Goal: Task Accomplishment & Management: Manage account settings

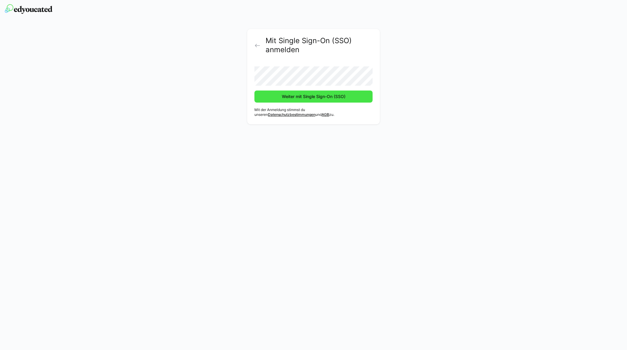
click at [288, 97] on span "Weiter mit Single Sign-On (SSO)" at bounding box center [313, 96] width 65 height 6
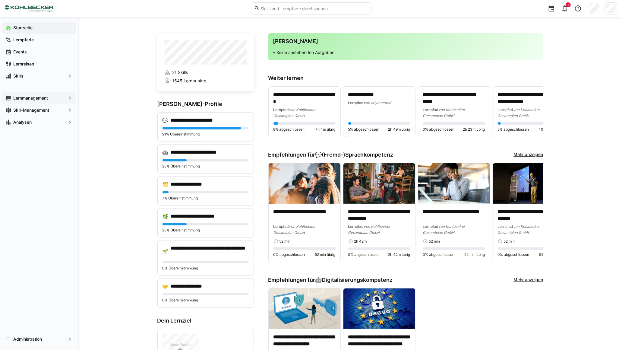
click at [0, 0] on app-navigation-label "Lernmanagement" at bounding box center [0, 0] width 0 height 0
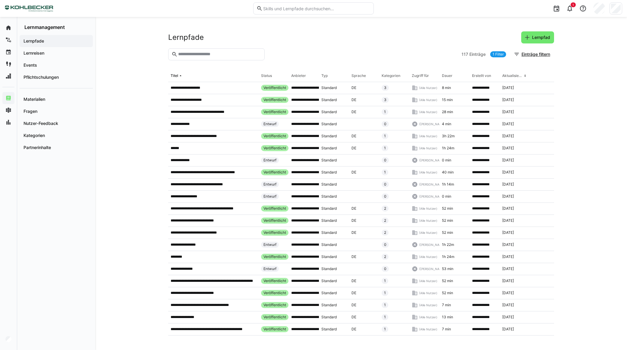
click at [217, 55] on input "text" at bounding box center [220, 54] width 84 height 5
type input "*"
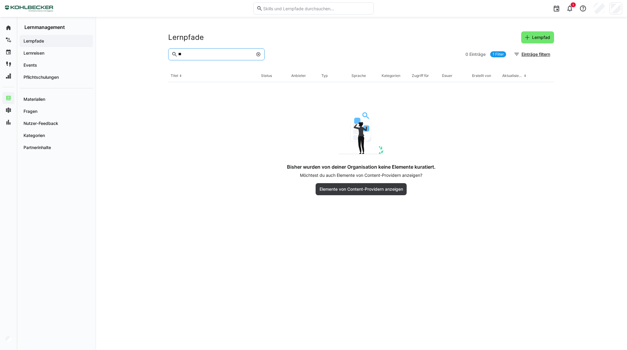
type input "*"
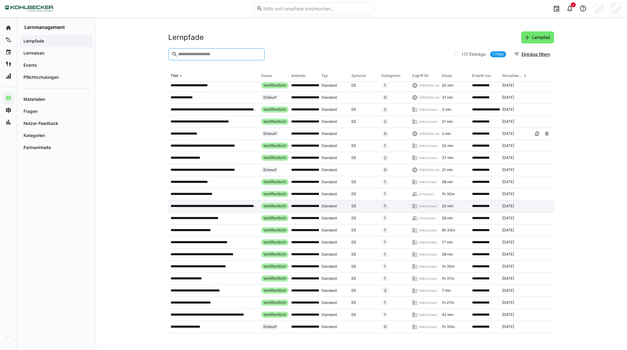
scroll to position [353, 0]
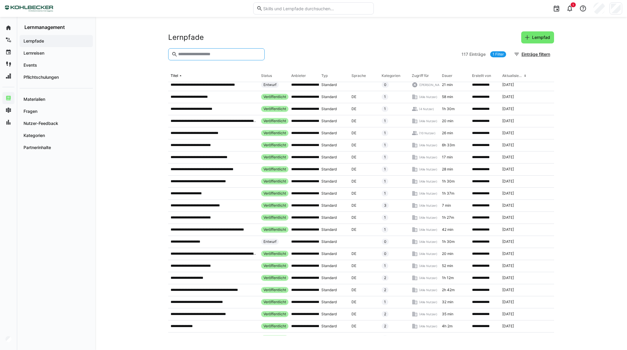
click at [490, 77] on div "Erstellt von" at bounding box center [481, 75] width 19 height 5
click at [206, 50] on eds-input at bounding box center [216, 54] width 97 height 12
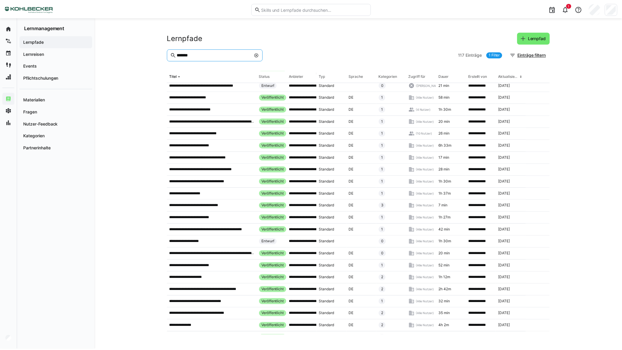
scroll to position [0, 0]
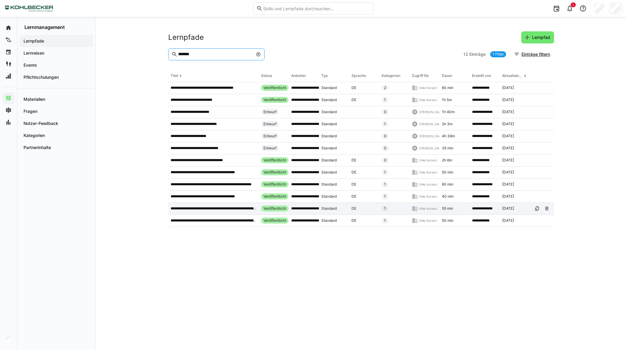
type input "*******"
click at [189, 207] on p "**********" at bounding box center [214, 208] width 86 height 5
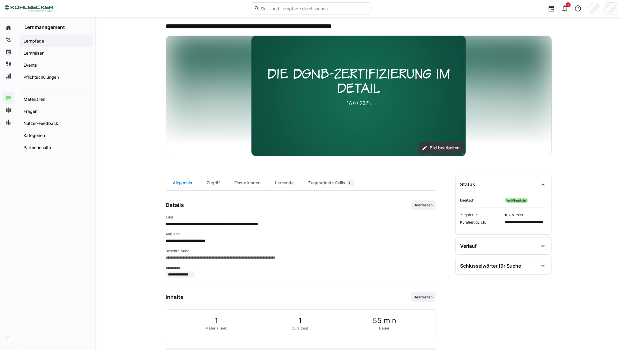
scroll to position [19, 0]
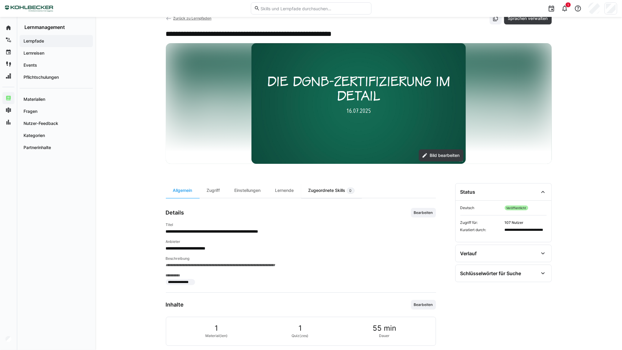
click at [325, 191] on div "Zugeordnete Skills 0" at bounding box center [331, 190] width 61 height 15
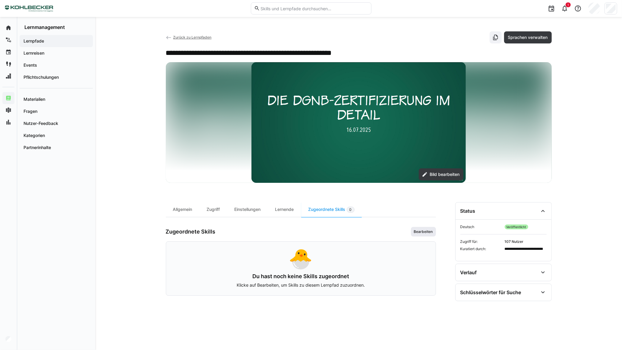
click at [423, 232] on span "Bearbeiten" at bounding box center [424, 231] width 20 height 5
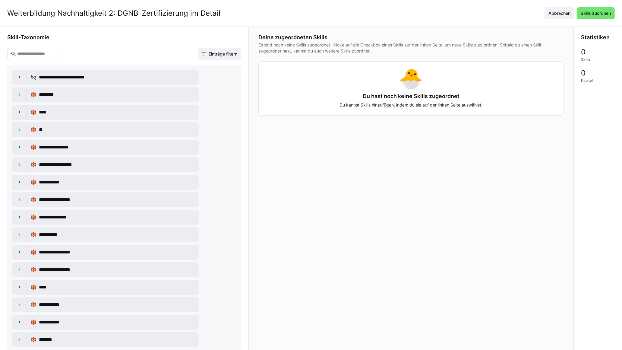
click at [45, 55] on input "text" at bounding box center [38, 53] width 43 height 5
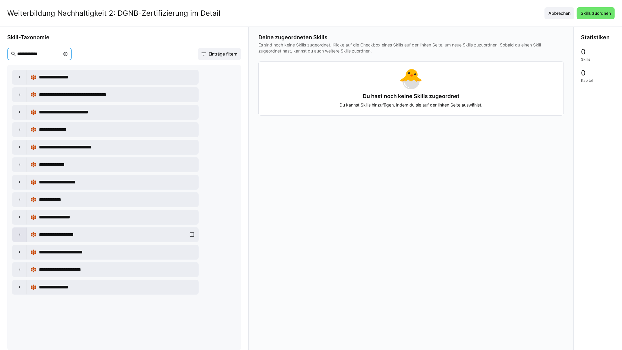
type input "**********"
click at [20, 237] on eds-icon at bounding box center [20, 235] width 6 height 6
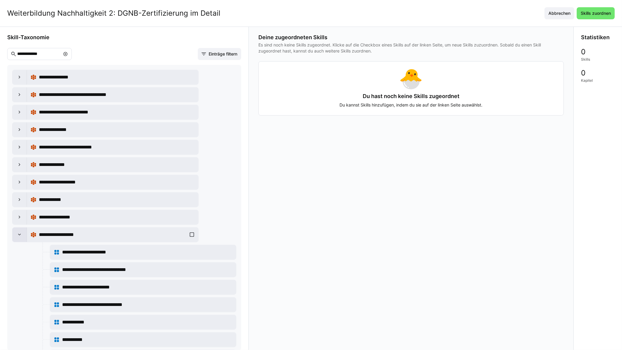
click at [20, 237] on eds-icon at bounding box center [20, 235] width 6 height 6
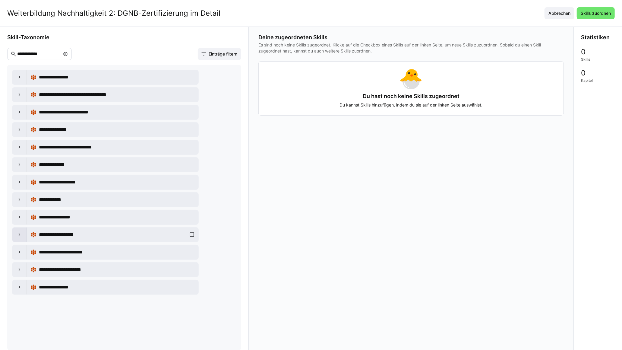
scroll to position [0, 0]
click at [16, 254] on div at bounding box center [19, 252] width 14 height 14
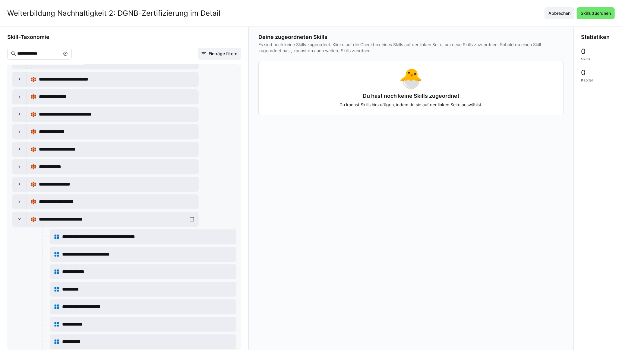
scroll to position [100, 0]
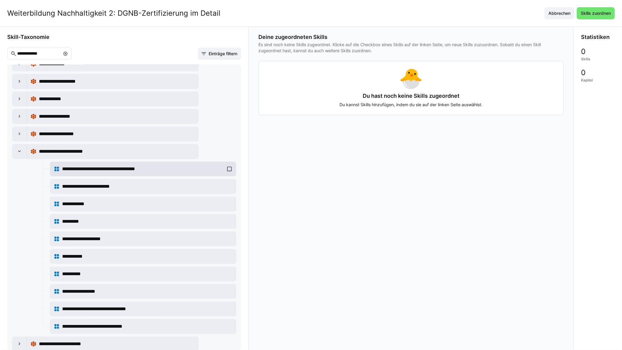
click at [228, 169] on div "**********" at bounding box center [143, 169] width 179 height 12
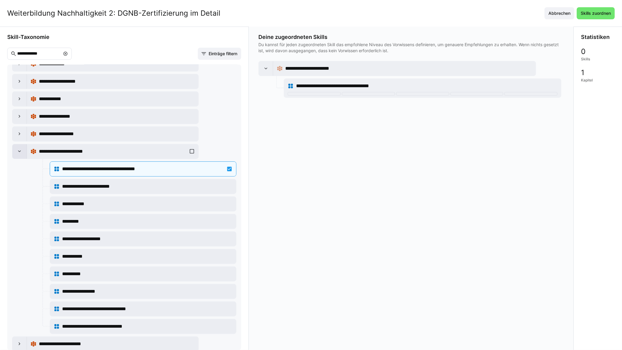
click at [20, 154] on eds-icon at bounding box center [20, 151] width 6 height 6
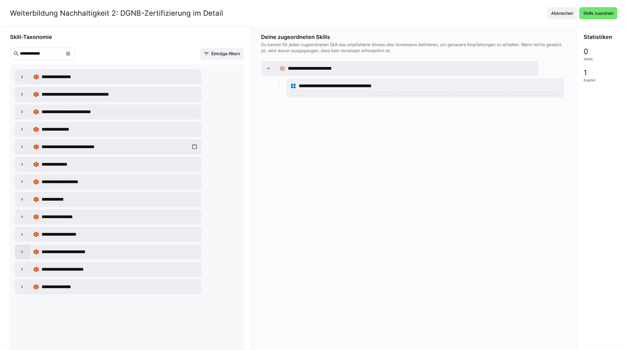
scroll to position [0, 0]
click at [68, 54] on eds-icon at bounding box center [65, 53] width 5 height 5
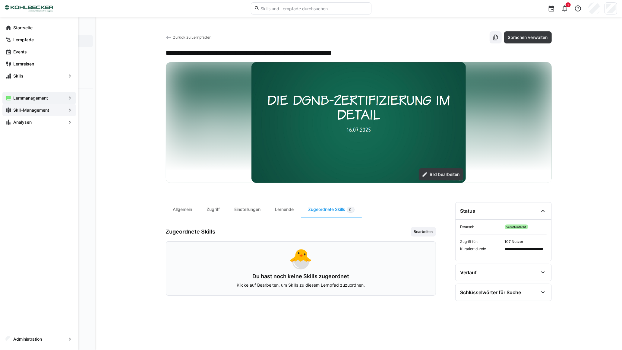
click at [0, 0] on app-navigation-label "Skill-Management" at bounding box center [0, 0] width 0 height 0
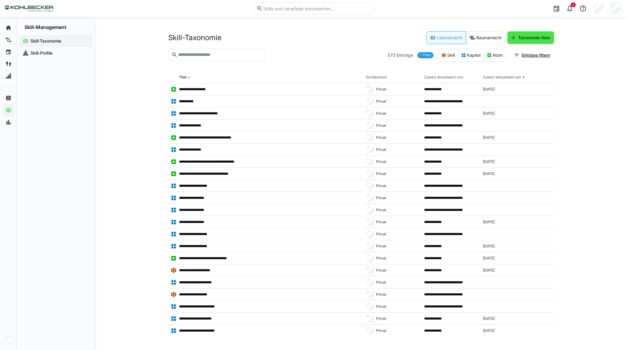
click at [531, 38] on span "Taxonomie-Item" at bounding box center [535, 38] width 34 height 6
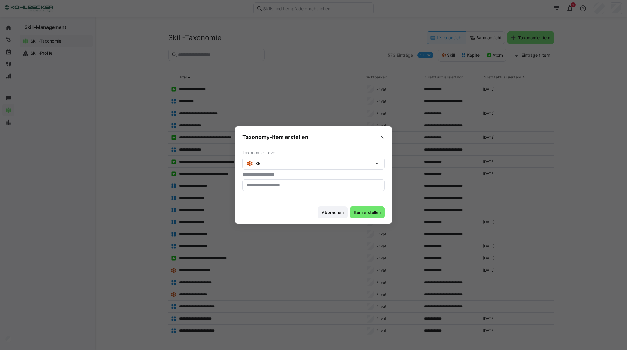
click at [261, 163] on span "Skill" at bounding box center [258, 163] width 10 height 6
click at [269, 162] on div "Skill" at bounding box center [310, 163] width 127 height 5
click at [276, 161] on div "Skill" at bounding box center [310, 163] width 127 height 5
click at [273, 164] on div "Skill" at bounding box center [310, 163] width 127 height 5
click at [259, 186] on input "text" at bounding box center [314, 184] width 136 height 5
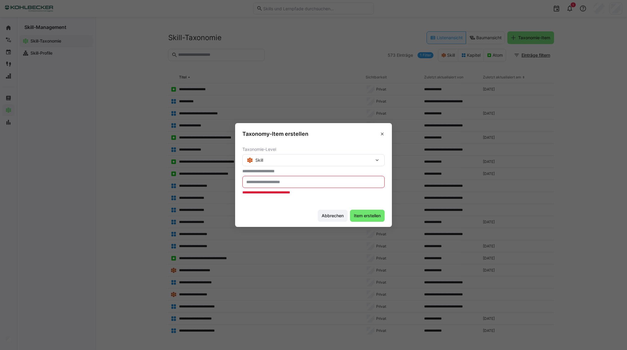
drag, startPoint x: 381, startPoint y: 140, endPoint x: 370, endPoint y: 143, distance: 10.8
click at [381, 139] on header "Taxonomy-Item erstellen" at bounding box center [313, 132] width 157 height 19
click at [380, 132] on eds-icon at bounding box center [382, 134] width 5 height 5
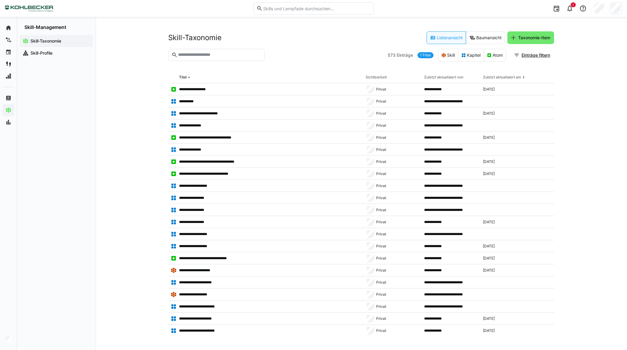
click at [205, 56] on input "text" at bounding box center [220, 54] width 84 height 5
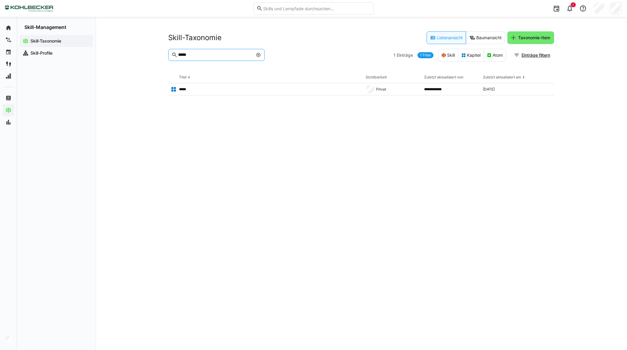
type input "*****"
click at [421, 53] on link "1 Filter" at bounding box center [426, 55] width 16 height 6
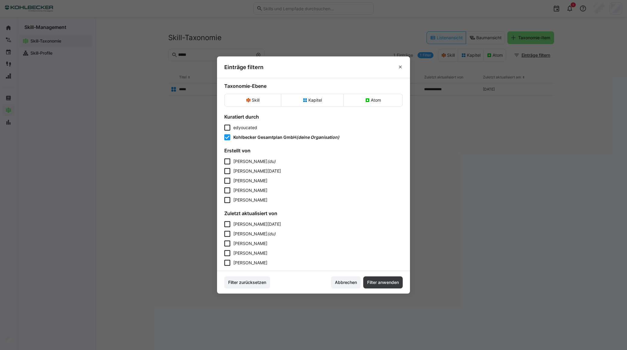
click at [228, 128] on icon at bounding box center [227, 128] width 6 height 6
click at [227, 137] on icon at bounding box center [227, 137] width 6 height 6
click at [378, 283] on span "Filter anwenden" at bounding box center [382, 282] width 33 height 6
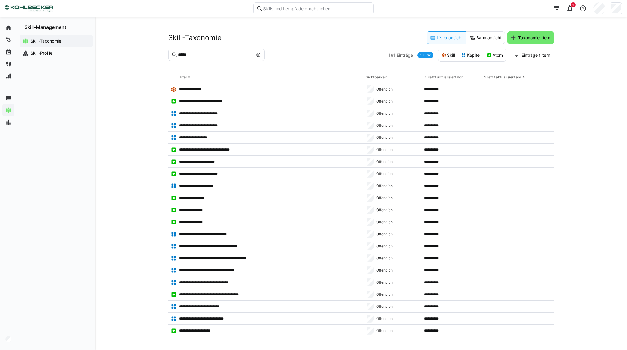
click at [259, 56] on eds-icon at bounding box center [258, 54] width 5 height 5
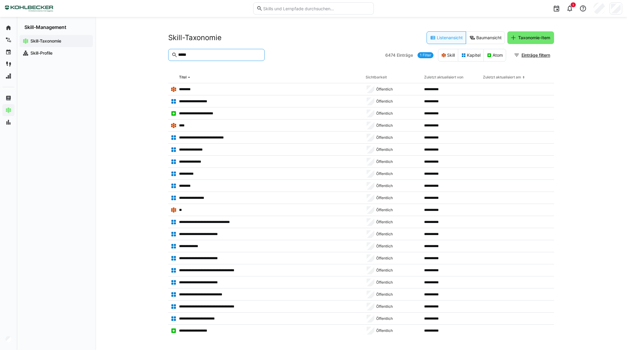
click at [223, 55] on input "*****" at bounding box center [220, 54] width 84 height 5
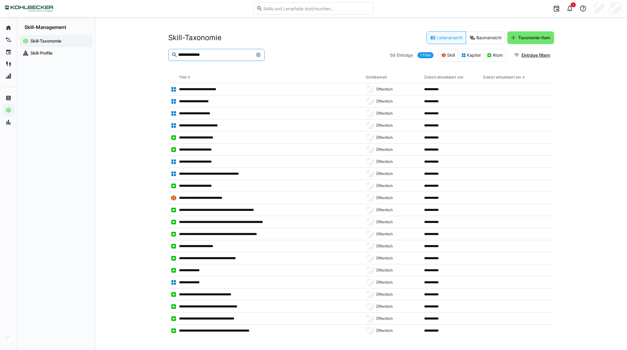
type input "**********"
click at [0, 0] on app-navigation-label "Skill-Taxonomie" at bounding box center [0, 0] width 0 height 0
click at [210, 210] on p "**********" at bounding box center [223, 210] width 88 height 5
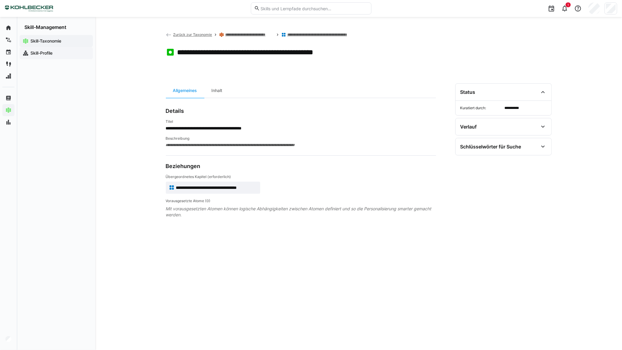
click at [0, 0] on app-navigation-label "Skill-Profile" at bounding box center [0, 0] width 0 height 0
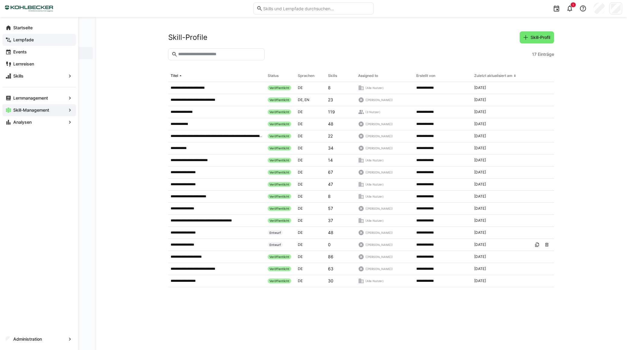
click at [0, 0] on app-navigation-label "Lernpfade" at bounding box center [0, 0] width 0 height 0
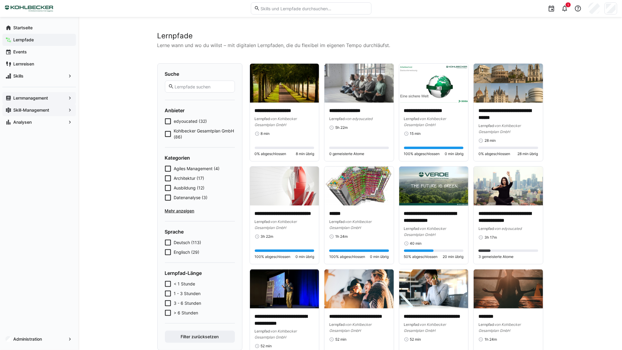
click at [0, 0] on app-navigation-label "Lernmanagement" at bounding box center [0, 0] width 0 height 0
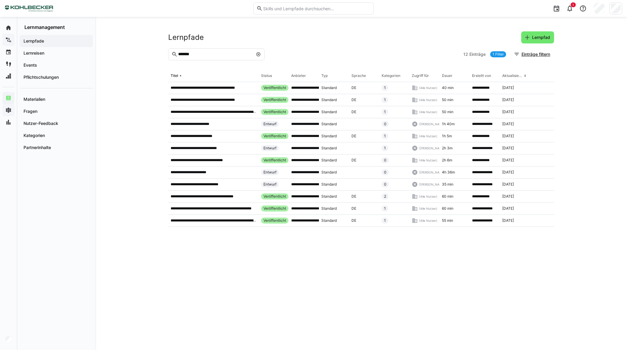
click at [215, 56] on input "*******" at bounding box center [215, 54] width 75 height 5
click at [495, 55] on link "1 Filter" at bounding box center [498, 54] width 16 height 6
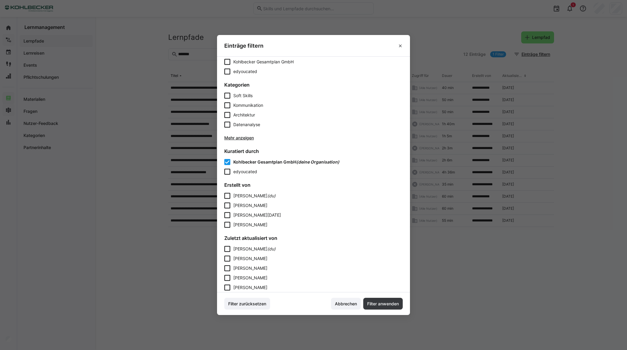
scroll to position [200, 0]
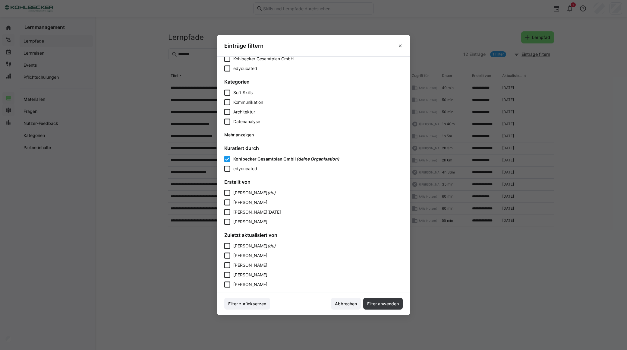
click at [400, 45] on eds-icon at bounding box center [400, 45] width 5 height 5
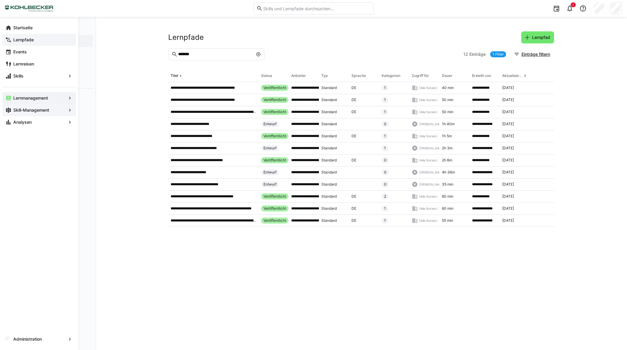
click at [13, 111] on span "Skill-Management" at bounding box center [39, 110] width 54 height 6
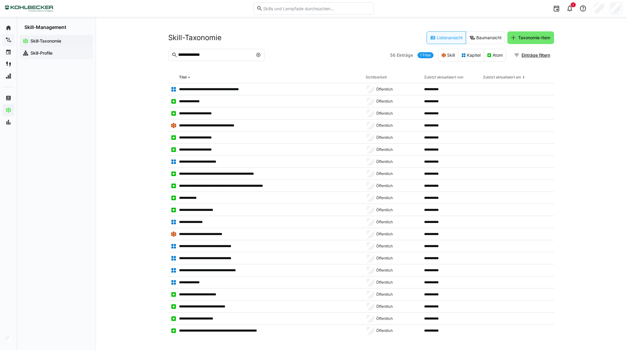
click at [0, 0] on app-navigation-label "Skill-Profile" at bounding box center [0, 0] width 0 height 0
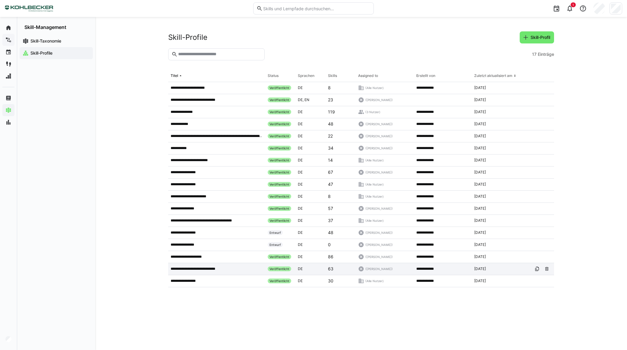
click at [208, 267] on p "**********" at bounding box center [197, 268] width 52 height 5
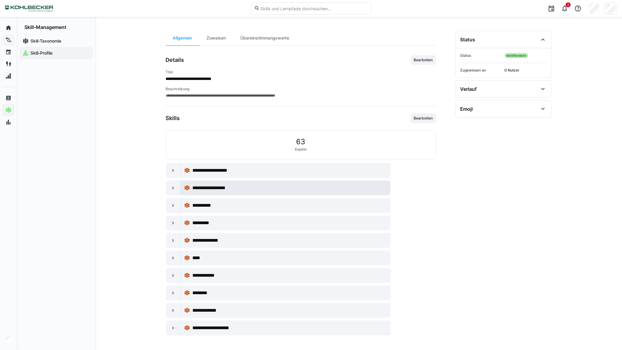
scroll to position [46, 0]
click at [303, 141] on span "63" at bounding box center [300, 142] width 9 height 8
click at [172, 170] on eds-icon at bounding box center [173, 170] width 6 height 6
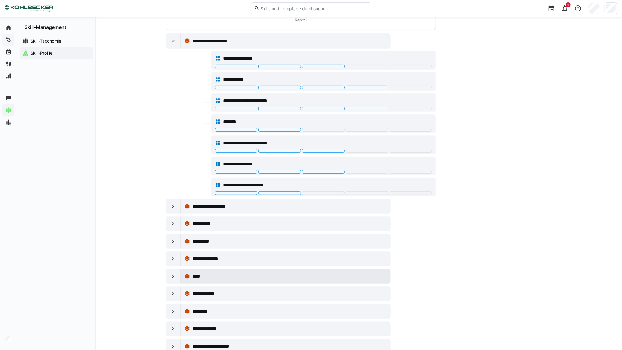
scroll to position [180, 0]
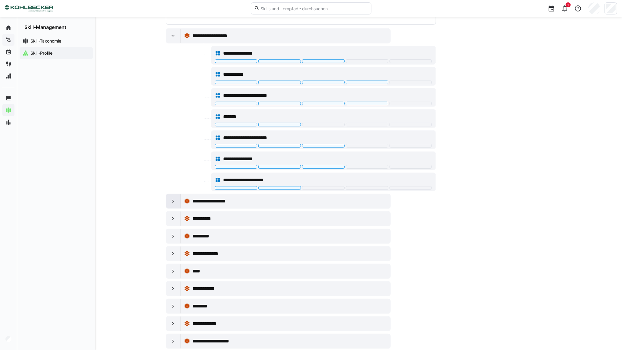
click at [169, 206] on div at bounding box center [173, 201] width 14 height 14
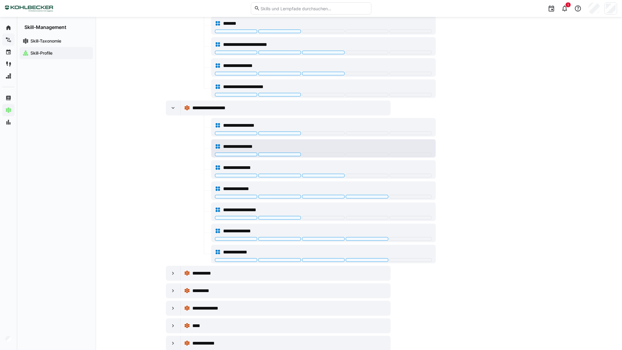
scroll to position [343, 0]
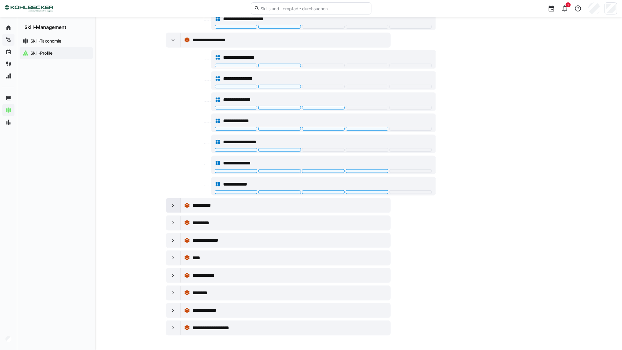
click at [171, 206] on eds-icon at bounding box center [173, 205] width 6 height 6
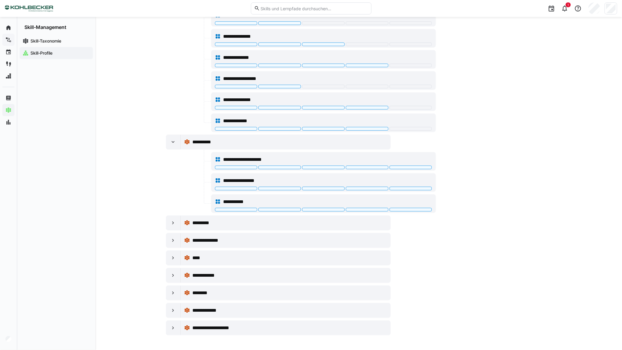
scroll to position [406, 0]
click at [173, 225] on eds-icon at bounding box center [173, 223] width 6 height 6
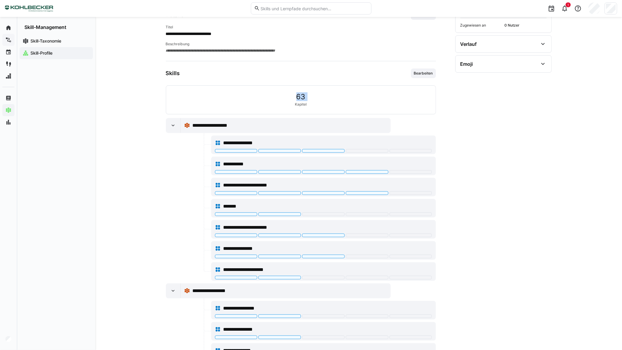
scroll to position [89, 0]
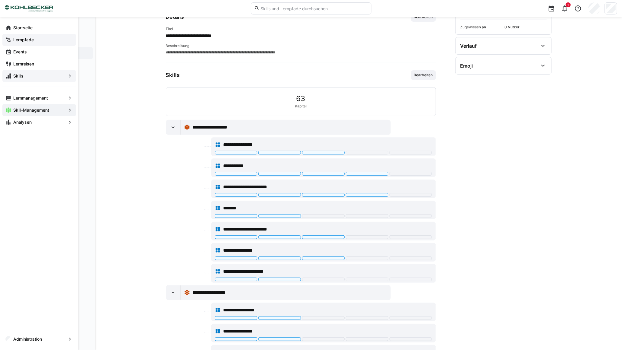
click at [27, 79] on span "Skills" at bounding box center [39, 76] width 54 height 6
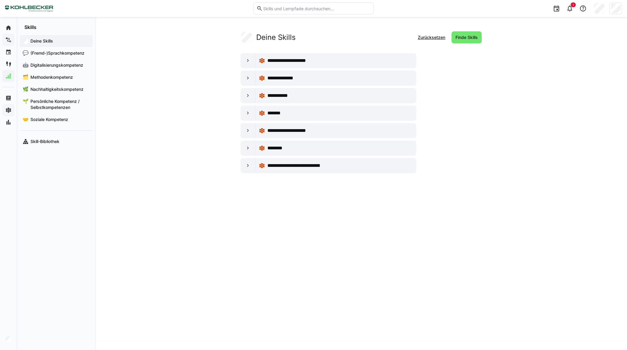
click at [164, 77] on div "**********" at bounding box center [361, 183] width 532 height 333
click at [57, 75] on span "Methodenkompetenz" at bounding box center [60, 77] width 60 height 6
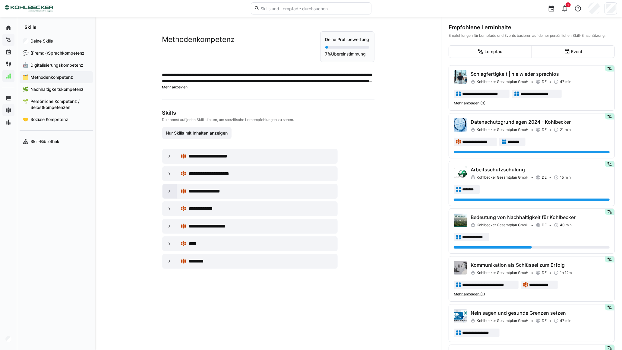
click at [164, 190] on div at bounding box center [170, 191] width 14 height 14
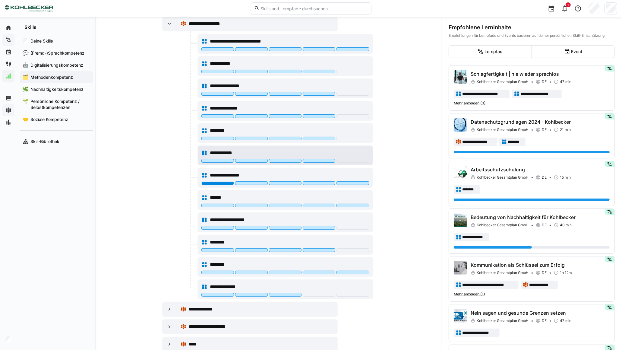
scroll to position [134, 0]
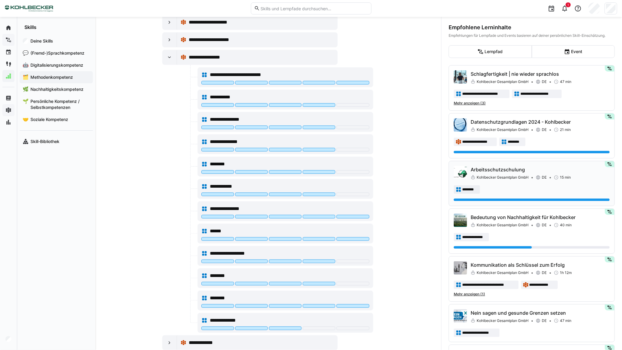
click at [483, 173] on div "Arbeitsschutzschulung Kohlbecker Gesamtplan GmbH DE 15 min" at bounding box center [540, 173] width 139 height 14
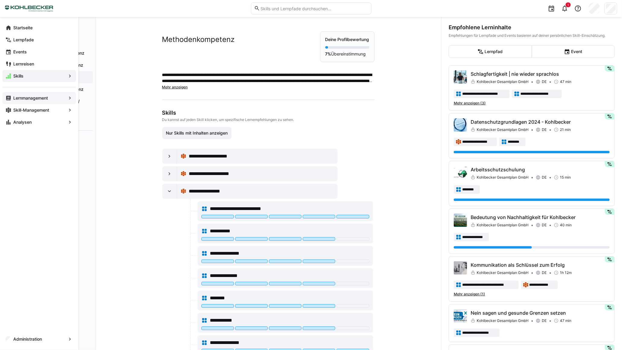
click at [0, 0] on app-navigation-label "Lernmanagement" at bounding box center [0, 0] width 0 height 0
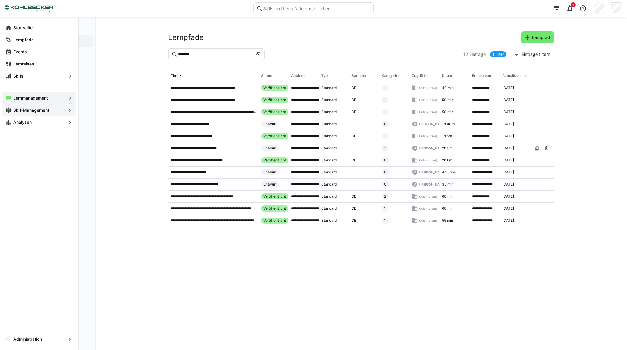
click at [22, 112] on span "Skill-Management" at bounding box center [39, 110] width 54 height 6
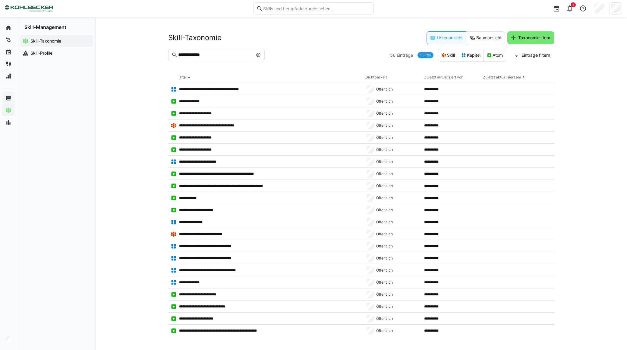
click at [258, 53] on eds-icon at bounding box center [258, 54] width 5 height 5
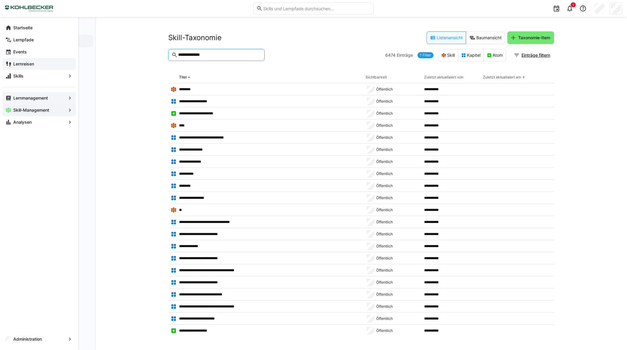
click at [0, 0] on app-navigation-label "Lernreisen" at bounding box center [0, 0] width 0 height 0
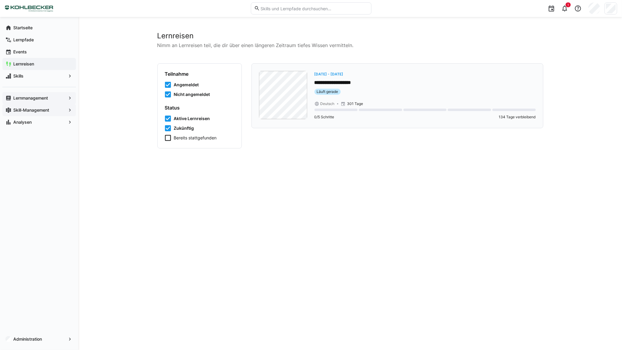
click at [347, 82] on p "**********" at bounding box center [425, 82] width 221 height 7
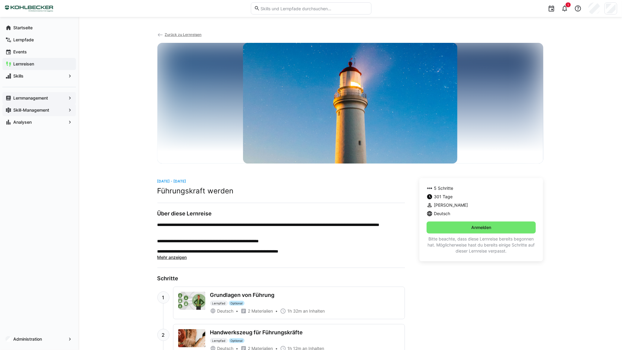
scroll to position [133, 0]
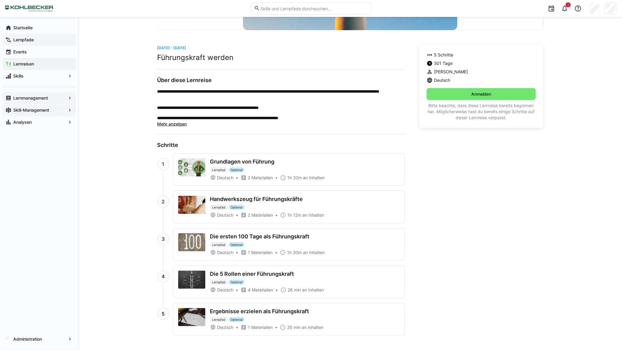
click at [0, 0] on app-navigation-label "Lernpfade" at bounding box center [0, 0] width 0 height 0
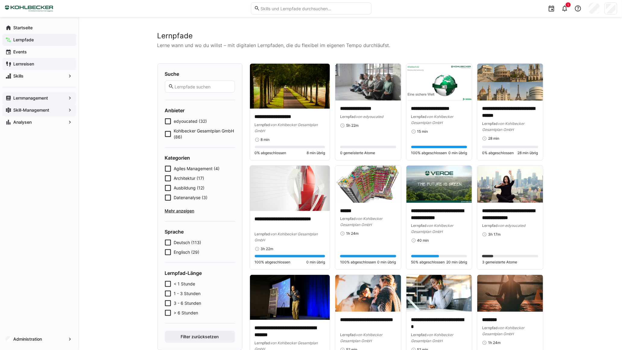
click at [293, 11] on input "text" at bounding box center [314, 8] width 108 height 5
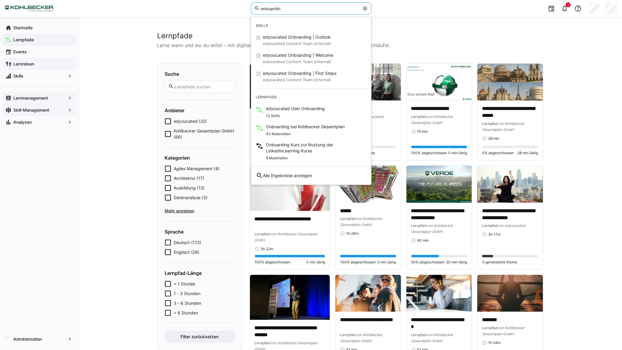
type input "onboardin"
click at [42, 101] on span "Lernmanagement" at bounding box center [39, 98] width 54 height 6
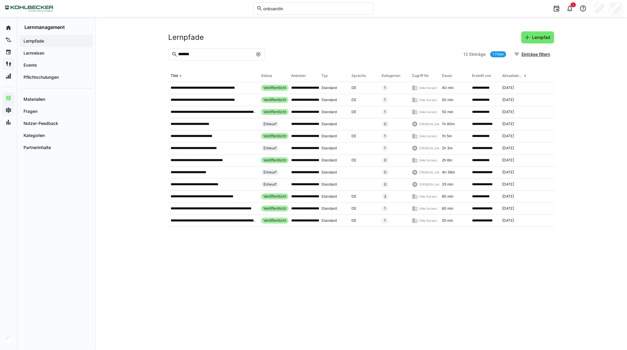
click at [216, 50] on eds-input "*******" at bounding box center [216, 54] width 97 height 12
click at [256, 52] on eds-input "*******" at bounding box center [216, 54] width 97 height 12
click at [260, 55] on span at bounding box center [258, 54] width 6 height 6
click at [259, 55] on input "*******" at bounding box center [220, 54] width 84 height 5
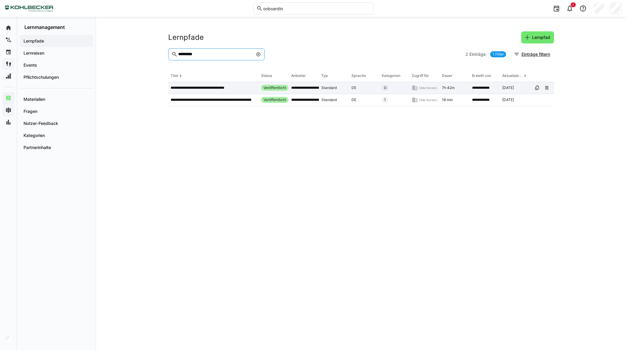
type input "*********"
click at [187, 88] on p "**********" at bounding box center [205, 87] width 68 height 5
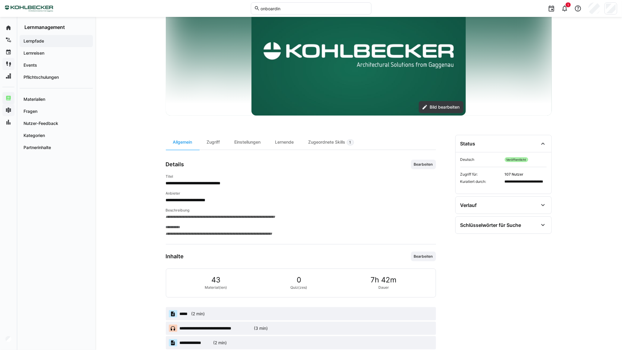
scroll to position [67, 0]
click at [327, 143] on div "Zugeordnete Skills 1" at bounding box center [331, 142] width 60 height 15
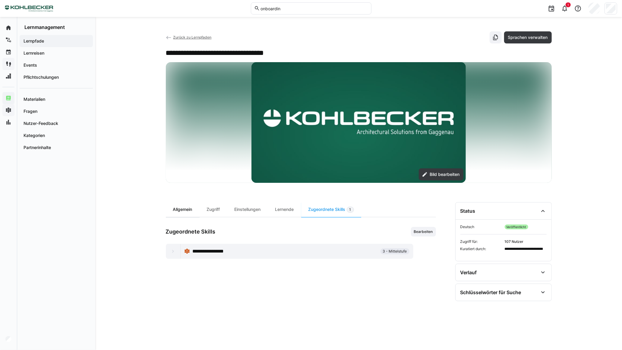
click at [179, 210] on div "Allgemein" at bounding box center [183, 209] width 34 height 15
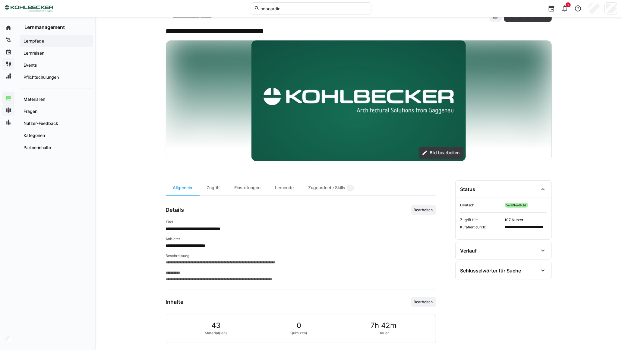
scroll to position [100, 0]
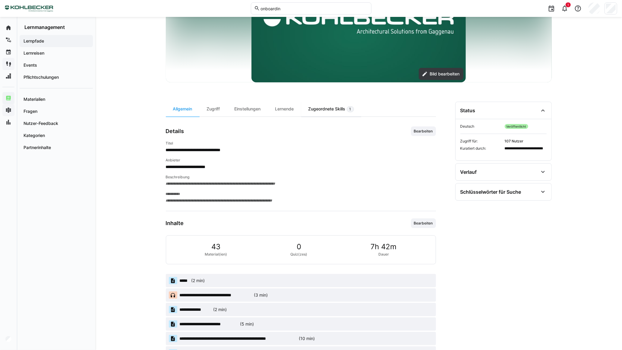
click at [337, 110] on div "Zugeordnete Skills 1" at bounding box center [331, 109] width 60 height 15
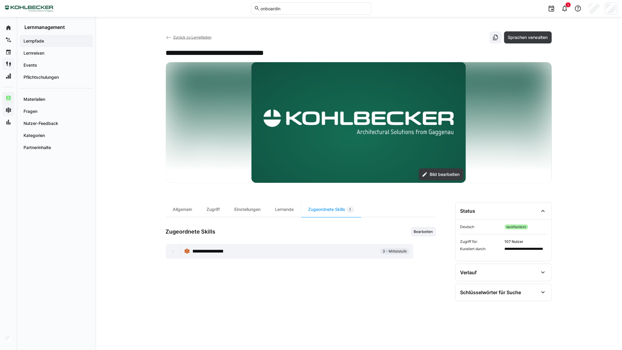
click at [173, 250] on eds-icon at bounding box center [173, 251] width 6 height 6
click at [174, 252] on eds-icon at bounding box center [173, 251] width 6 height 6
click at [358, 251] on div "**********" at bounding box center [284, 251] width 185 height 7
click at [421, 231] on span "Bearbeiten" at bounding box center [424, 231] width 20 height 5
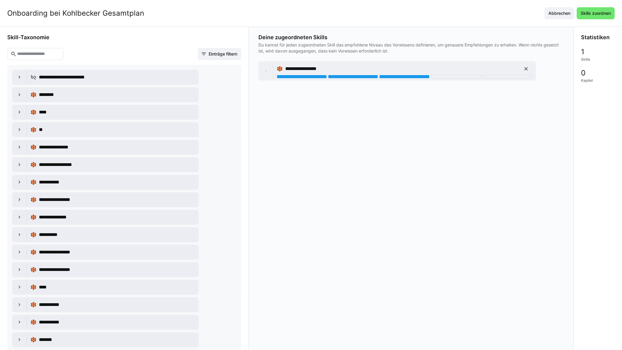
click at [266, 72] on eds-icon at bounding box center [266, 71] width 6 height 6
click at [28, 55] on input "text" at bounding box center [38, 53] width 43 height 5
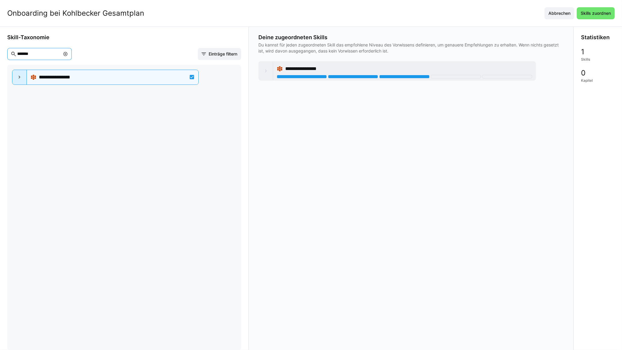
type input "*******"
click at [20, 78] on eds-icon at bounding box center [20, 77] width 6 height 6
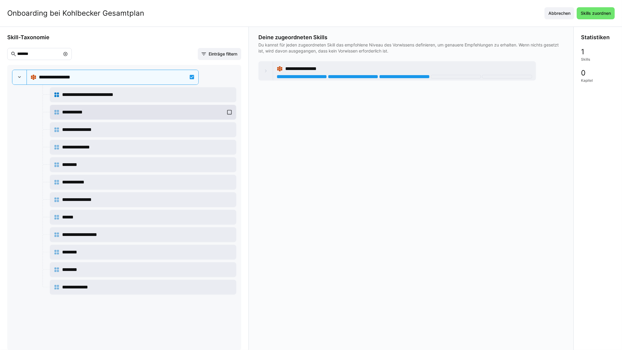
drag, startPoint x: 228, startPoint y: 112, endPoint x: 225, endPoint y: 111, distance: 3.1
click at [228, 112] on div "**********" at bounding box center [143, 112] width 179 height 12
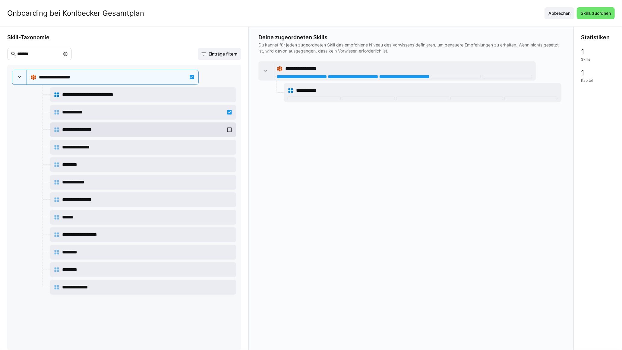
click at [227, 128] on div "**********" at bounding box center [143, 130] width 179 height 12
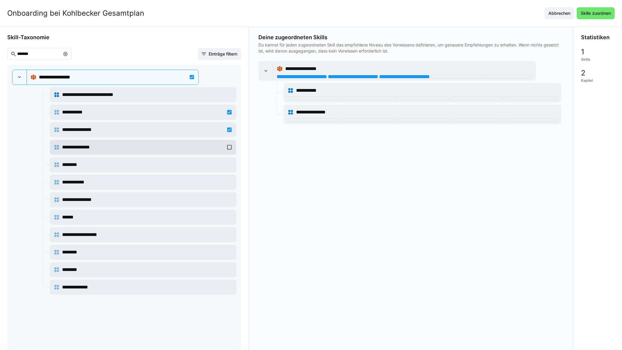
click at [228, 147] on div "**********" at bounding box center [143, 147] width 179 height 12
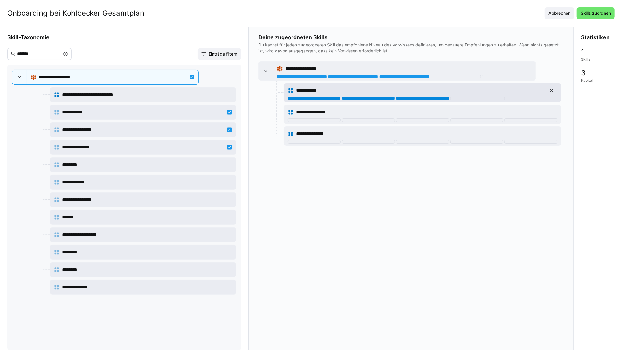
click at [429, 99] on div at bounding box center [422, 99] width 53 height 4
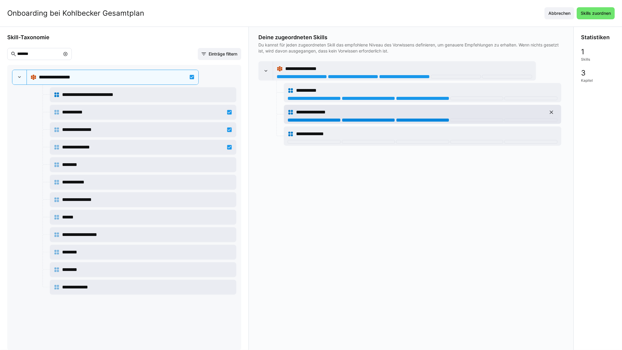
click at [427, 119] on div at bounding box center [422, 120] width 53 height 4
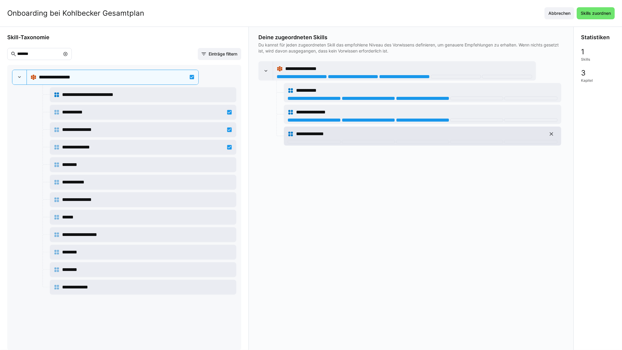
click at [427, 140] on div "**********" at bounding box center [423, 134] width 270 height 12
click at [417, 143] on div at bounding box center [422, 142] width 53 height 4
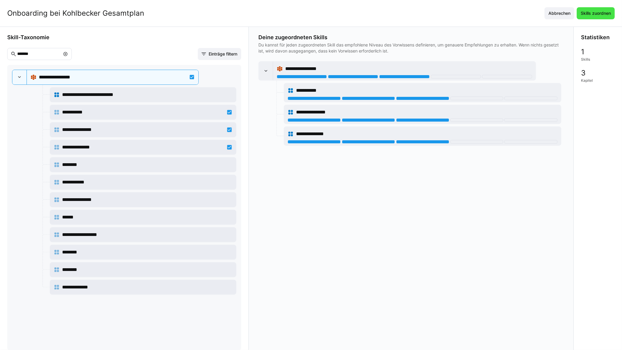
click at [599, 16] on span "Skills zuordnen" at bounding box center [596, 13] width 32 height 6
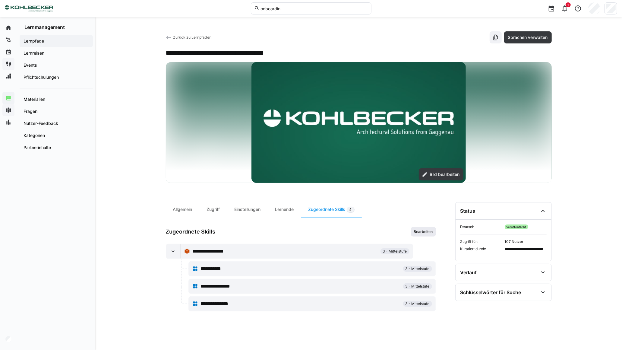
click at [417, 231] on span "Bearbeiten" at bounding box center [424, 231] width 20 height 5
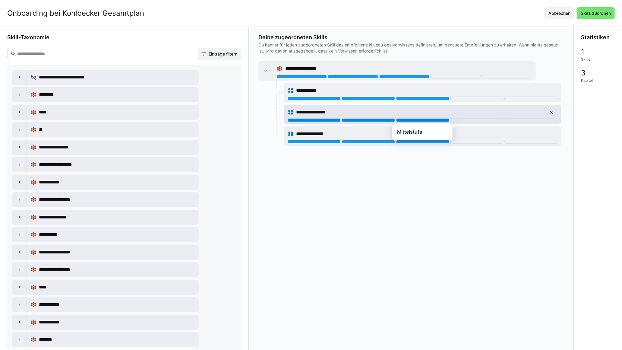
click at [411, 121] on div at bounding box center [422, 120] width 53 height 4
click at [434, 120] on div at bounding box center [422, 120] width 53 height 4
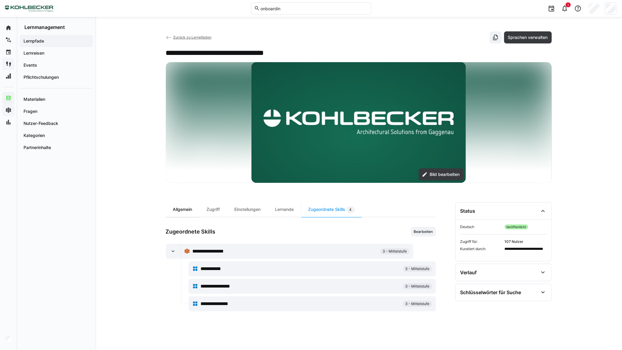
click at [186, 215] on div "Allgemein" at bounding box center [183, 209] width 34 height 15
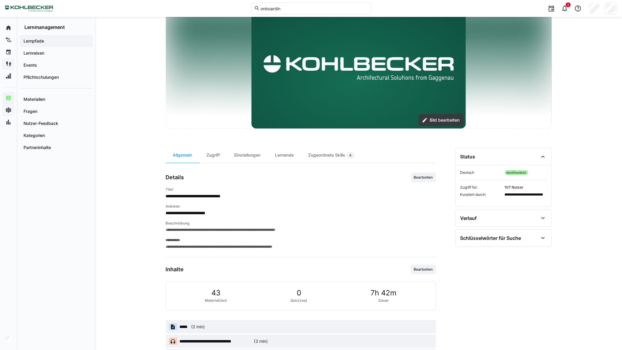
scroll to position [33, 0]
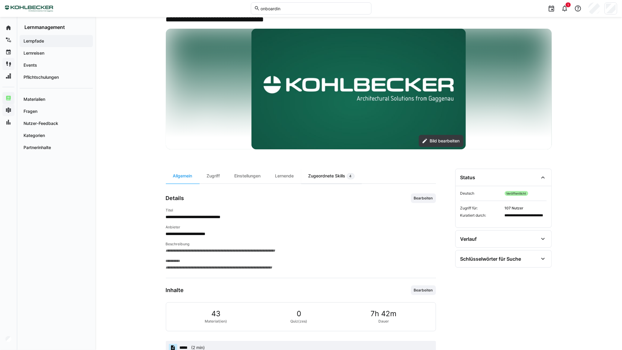
click at [321, 177] on div "Zugeordnete Skills 4" at bounding box center [331, 176] width 61 height 15
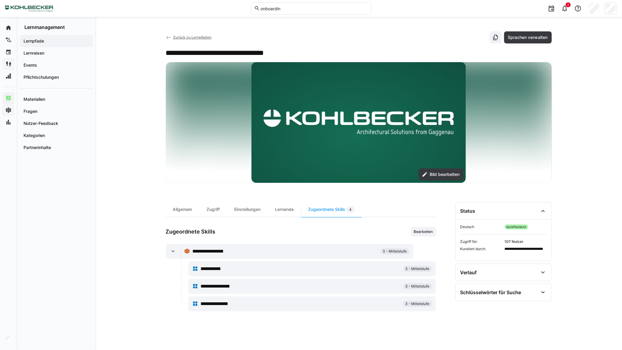
click at [0, 0] on app-navigation-label "Lernpfade" at bounding box center [0, 0] width 0 height 0
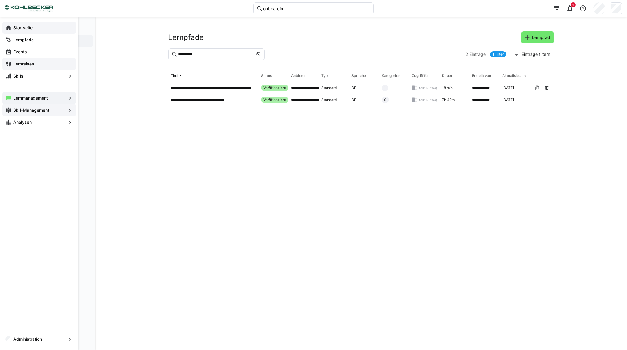
click at [0, 0] on app-navigation-label "Startseite" at bounding box center [0, 0] width 0 height 0
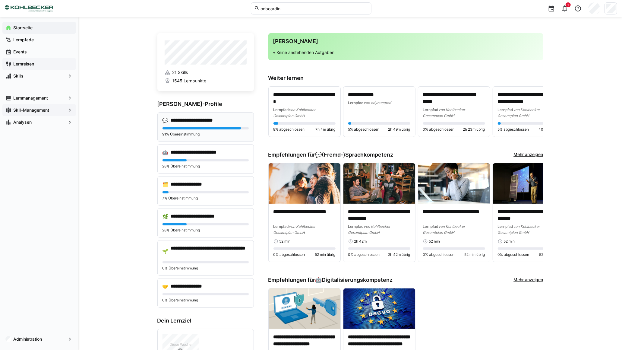
click at [217, 132] on p "91% Übereinstimmung" at bounding box center [206, 134] width 86 height 5
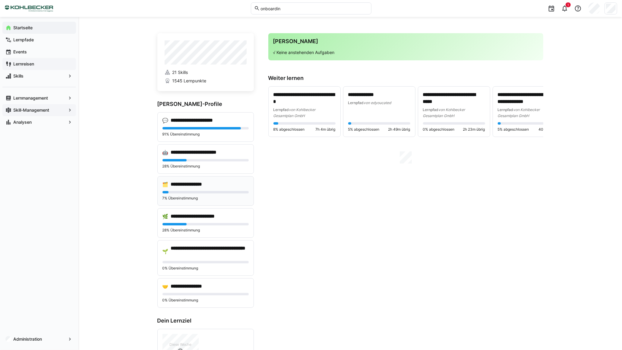
click at [198, 188] on div "**********" at bounding box center [205, 191] width 97 height 30
click at [205, 219] on h4 "**********" at bounding box center [202, 216] width 62 height 6
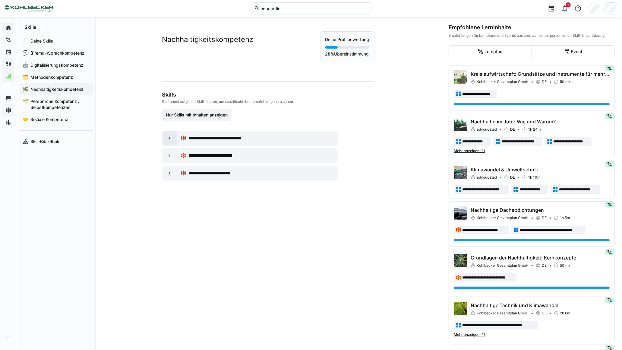
click at [163, 137] on div at bounding box center [170, 138] width 14 height 14
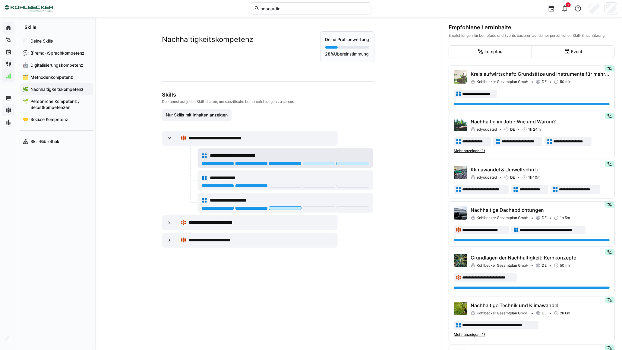
click at [244, 166] on div at bounding box center [285, 164] width 168 height 5
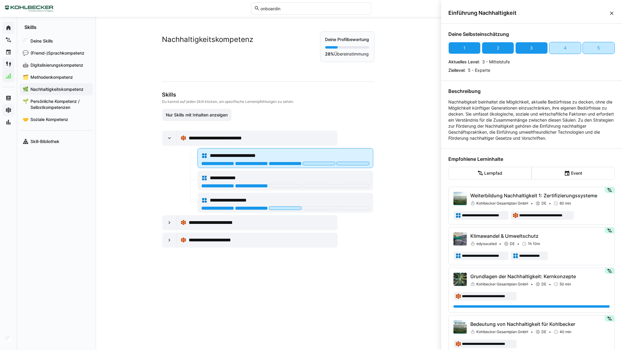
click at [250, 161] on div "**********" at bounding box center [285, 156] width 168 height 12
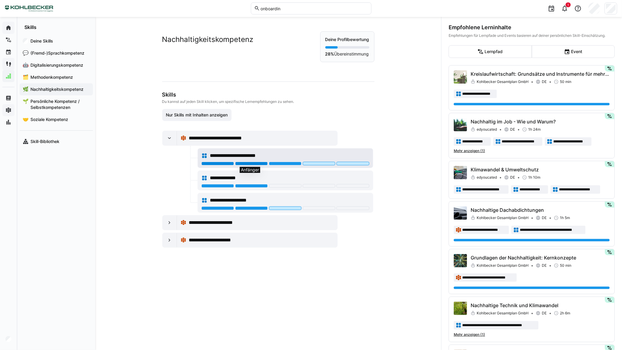
click at [250, 163] on div at bounding box center [251, 164] width 33 height 4
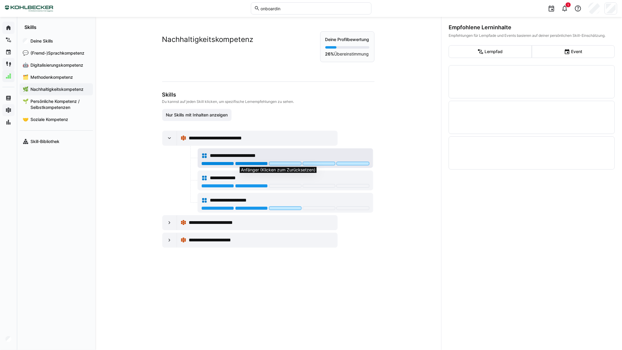
click at [242, 164] on div at bounding box center [251, 164] width 33 height 4
click at [214, 164] on div at bounding box center [217, 164] width 33 height 4
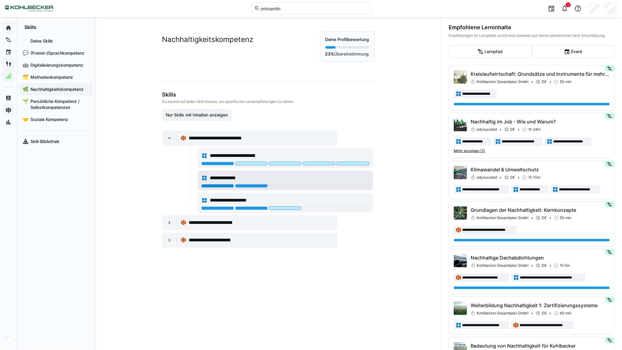
click at [221, 186] on div at bounding box center [217, 186] width 33 height 4
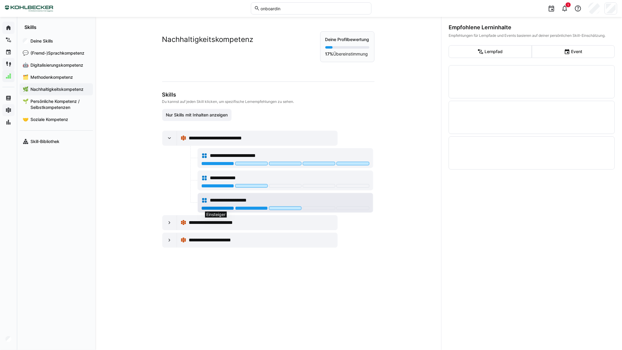
click at [215, 208] on div at bounding box center [217, 208] width 33 height 4
click at [166, 222] on eds-icon at bounding box center [169, 223] width 6 height 6
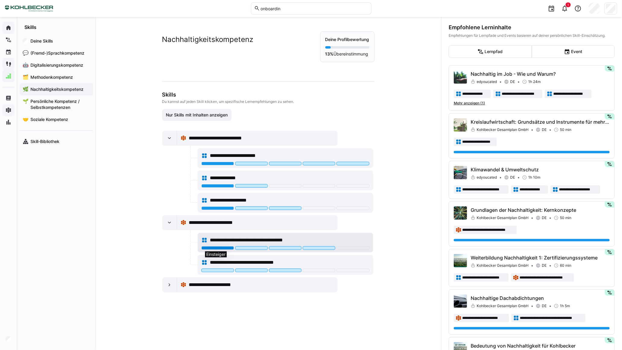
click at [218, 246] on div at bounding box center [217, 248] width 33 height 4
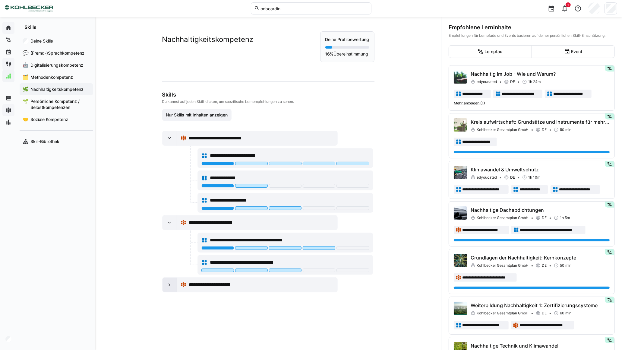
click at [167, 285] on eds-icon at bounding box center [169, 285] width 6 height 6
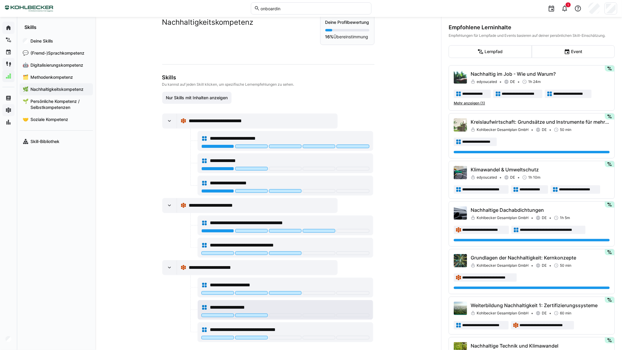
scroll to position [24, 0]
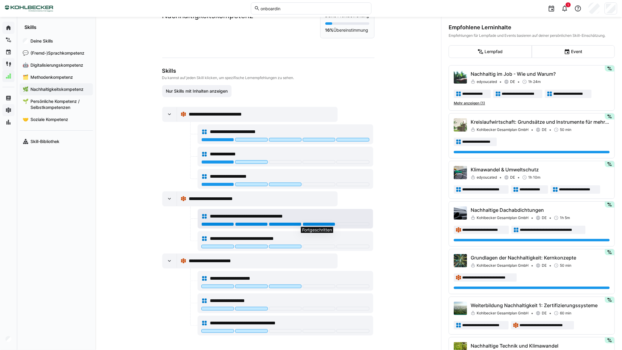
click at [321, 224] on div at bounding box center [319, 224] width 33 height 4
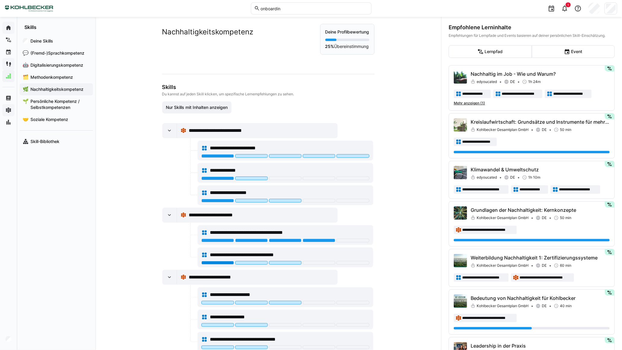
scroll to position [0, 0]
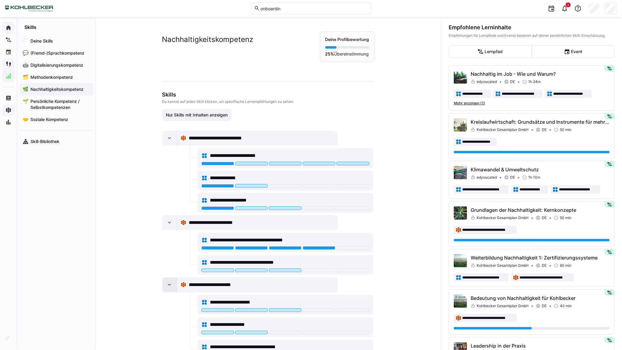
click at [170, 282] on eds-icon at bounding box center [169, 285] width 6 height 6
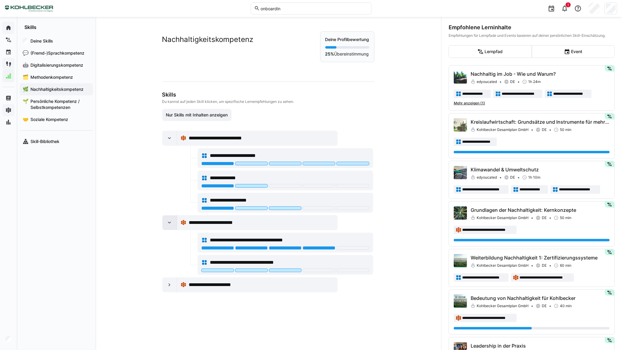
click at [167, 227] on div at bounding box center [170, 222] width 14 height 14
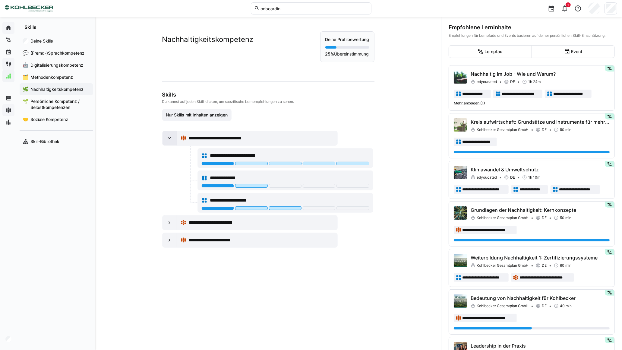
click at [166, 135] on div at bounding box center [170, 138] width 14 height 14
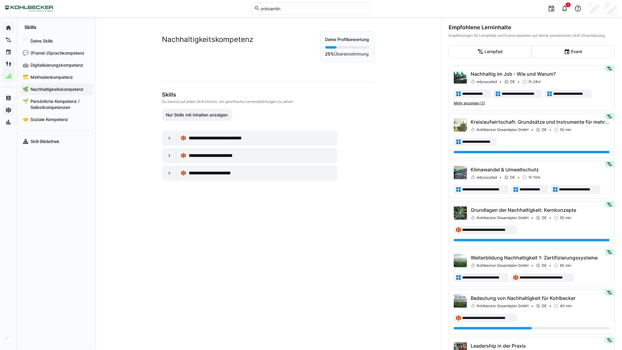
click at [161, 212] on div "**********" at bounding box center [268, 183] width 346 height 333
click at [0, 0] on app-navigation-label "Skill-Bibliothek" at bounding box center [0, 0] width 0 height 0
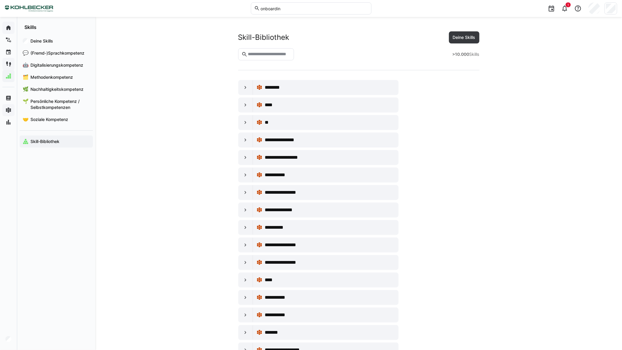
drag, startPoint x: 451, startPoint y: 53, endPoint x: 516, endPoint y: 52, distance: 64.9
click at [273, 58] on eds-input at bounding box center [266, 54] width 56 height 12
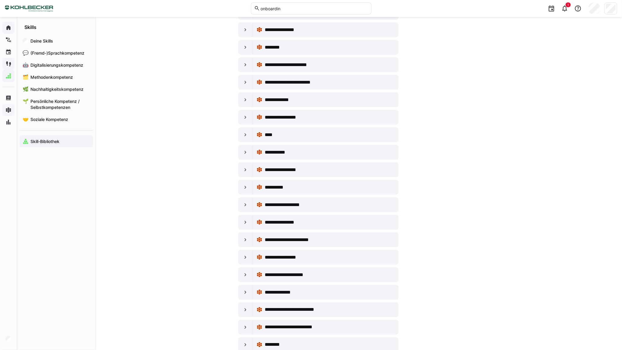
scroll to position [6266, 0]
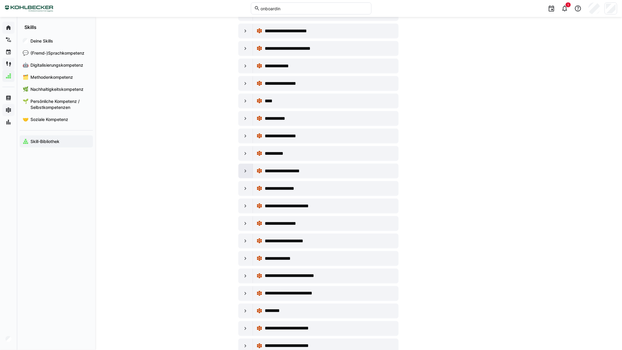
click at [245, 174] on eds-icon at bounding box center [245, 171] width 6 height 6
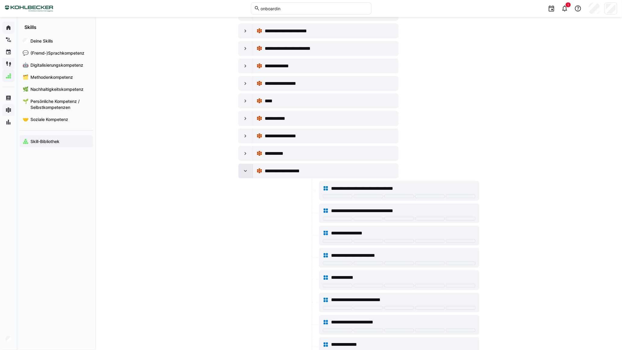
click at [246, 174] on eds-icon at bounding box center [245, 171] width 6 height 6
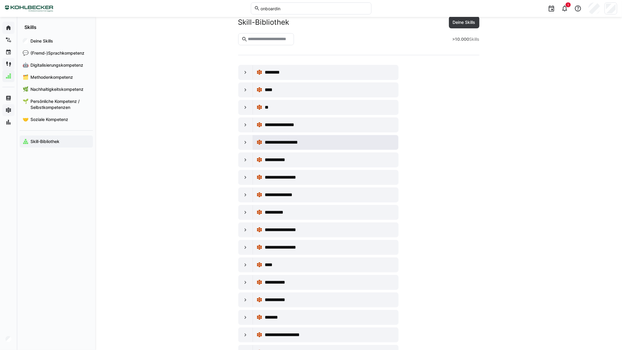
scroll to position [0, 0]
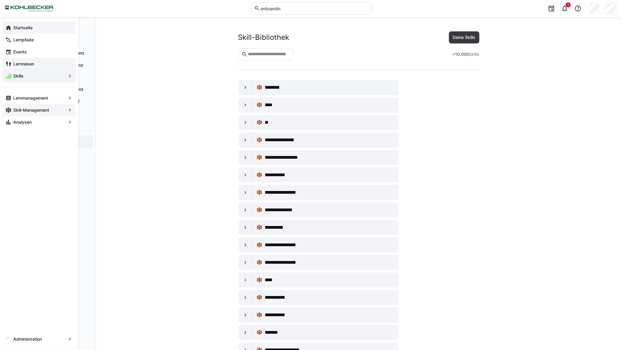
click at [7, 27] on eds-icon at bounding box center [8, 28] width 6 height 6
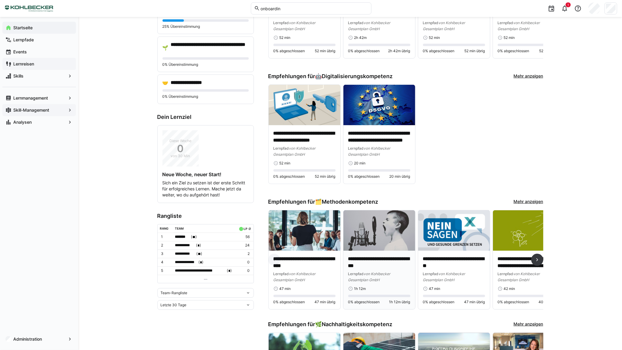
scroll to position [8, 0]
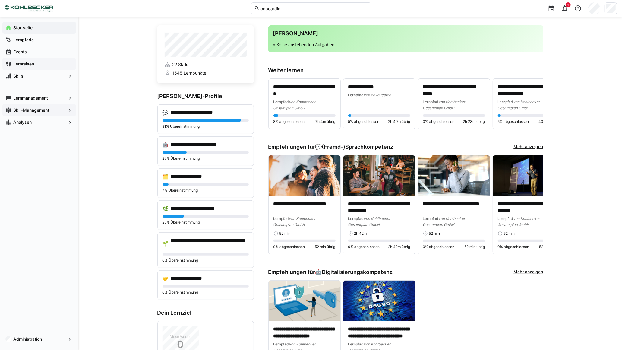
click at [526, 145] on link "Mehr anzeigen" at bounding box center [529, 147] width 30 height 7
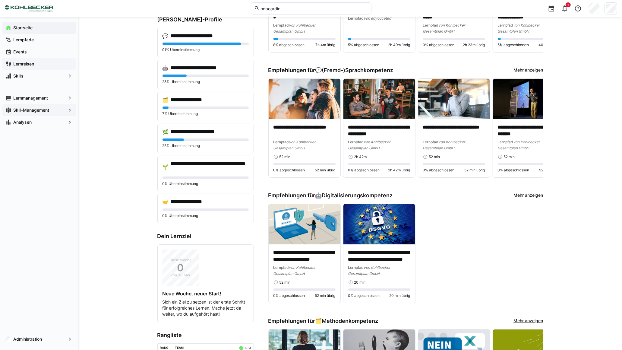
scroll to position [76, 0]
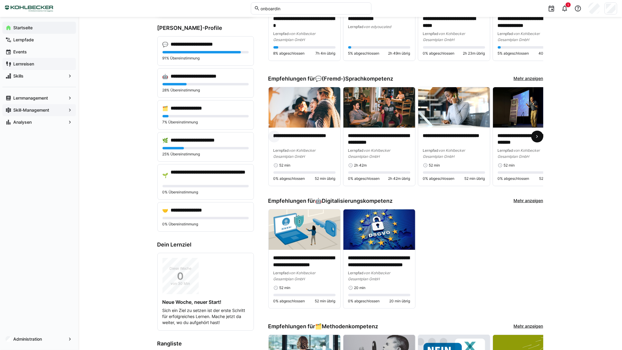
click at [537, 137] on eds-icon at bounding box center [537, 137] width 6 height 6
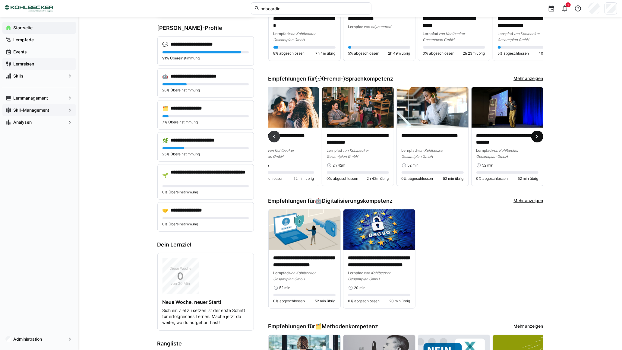
click at [537, 137] on eds-icon at bounding box center [537, 137] width 6 height 6
click at [275, 137] on eds-icon at bounding box center [274, 137] width 6 height 6
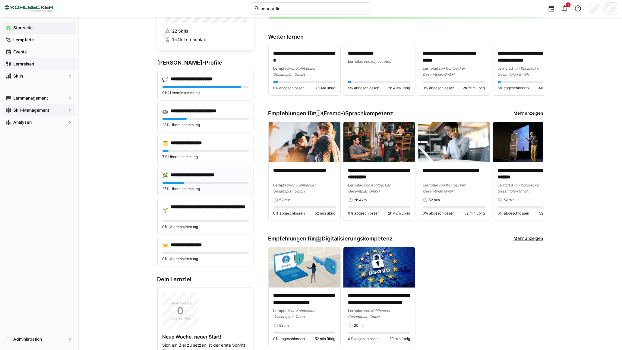
scroll to position [0, 0]
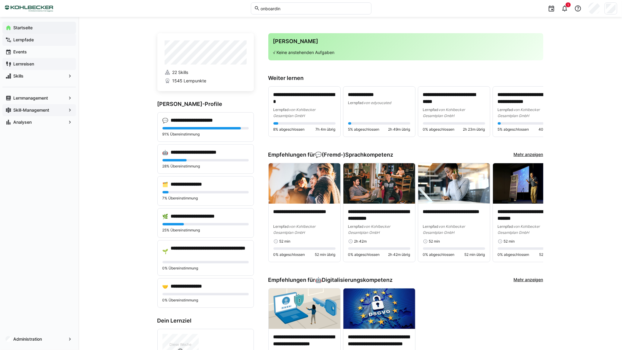
click at [0, 0] on app-navigation-label "Lernpfade" at bounding box center [0, 0] width 0 height 0
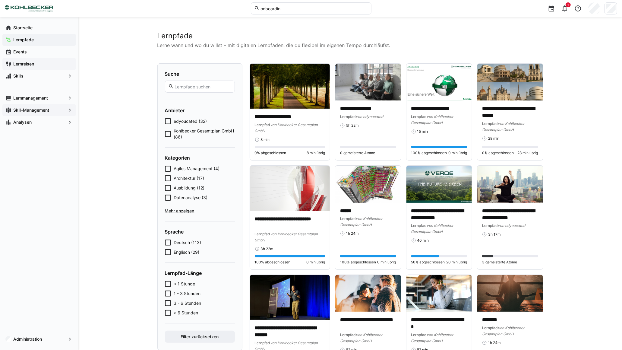
click at [190, 212] on span "Mehr anzeigen" at bounding box center [200, 211] width 70 height 6
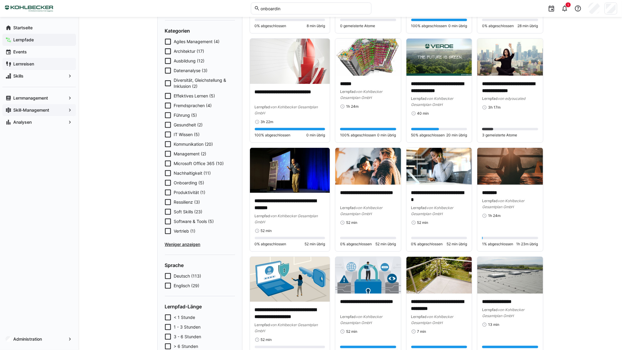
scroll to position [67, 0]
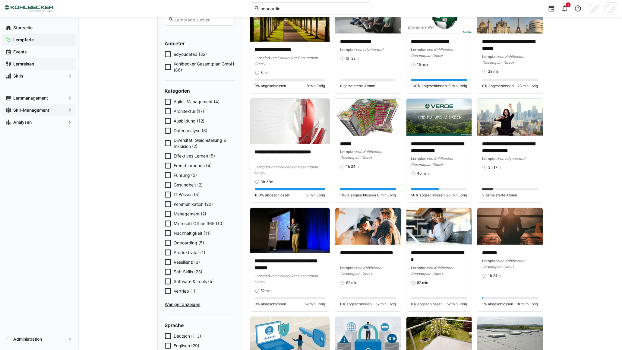
click at [167, 233] on icon at bounding box center [168, 233] width 6 height 6
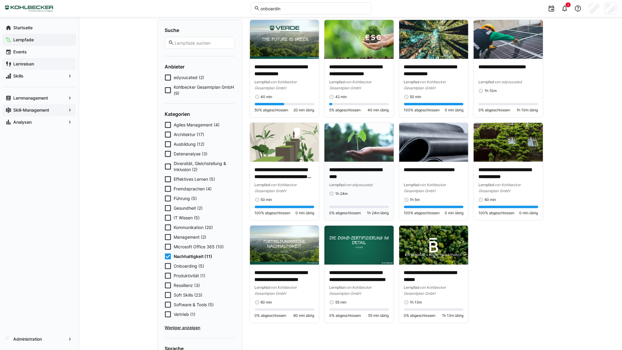
scroll to position [33, 0]
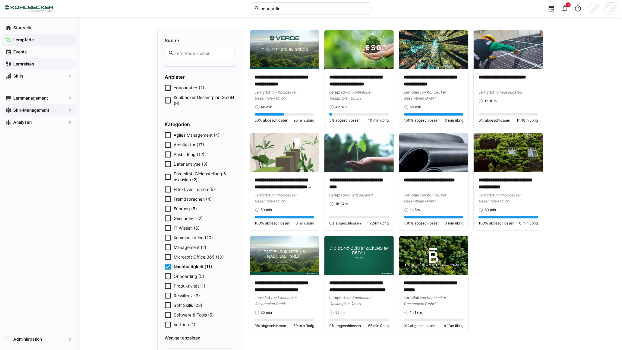
click at [169, 266] on icon at bounding box center [168, 267] width 6 height 6
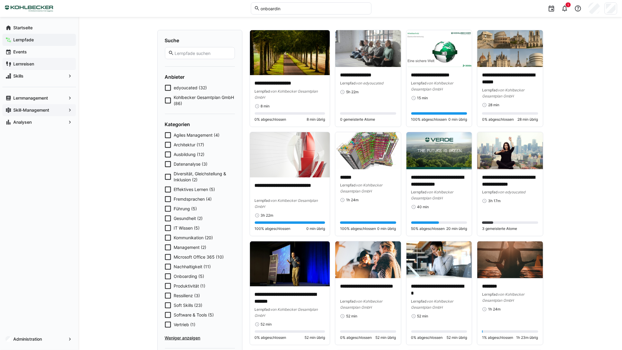
click at [168, 295] on icon at bounding box center [168, 296] width 6 height 6
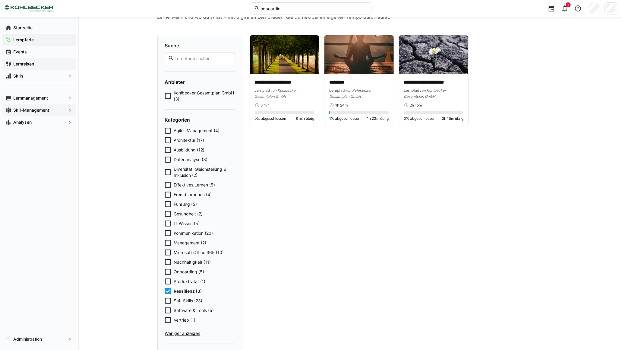
scroll to position [0, 0]
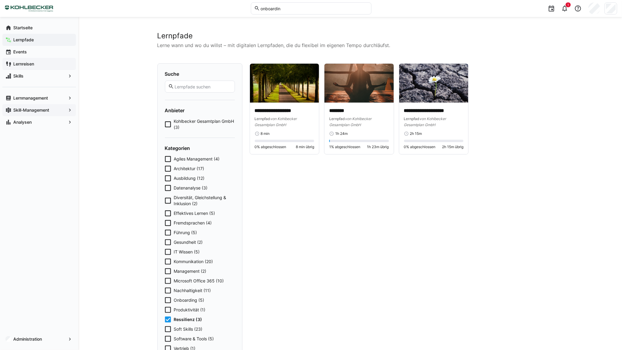
click at [169, 319] on icon at bounding box center [168, 319] width 6 height 6
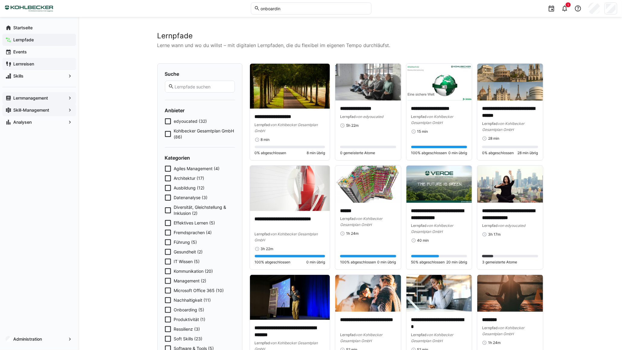
click at [43, 95] on span "Lernmanagement" at bounding box center [39, 98] width 54 height 6
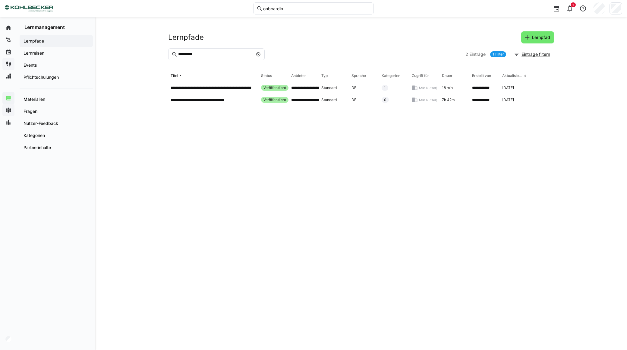
click at [259, 55] on eds-icon at bounding box center [258, 54] width 5 height 5
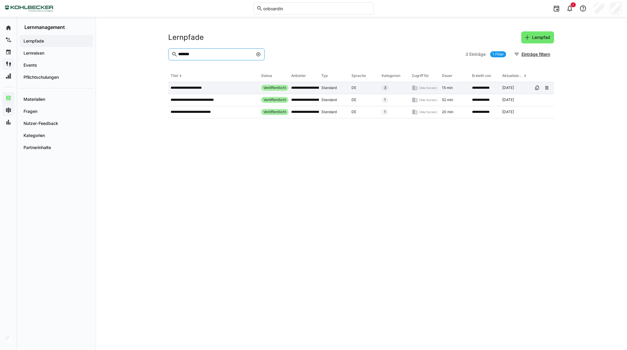
type input "*******"
click at [202, 89] on p "**********" at bounding box center [191, 87] width 40 height 5
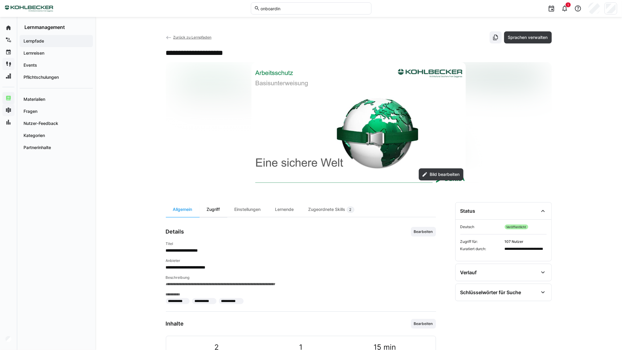
click at [222, 208] on div "Zugriff" at bounding box center [214, 209] width 28 height 15
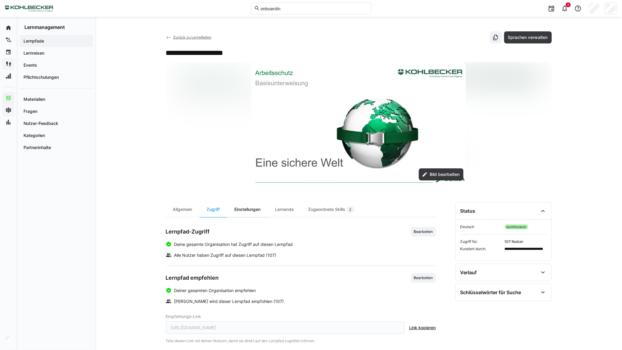
scroll to position [8, 0]
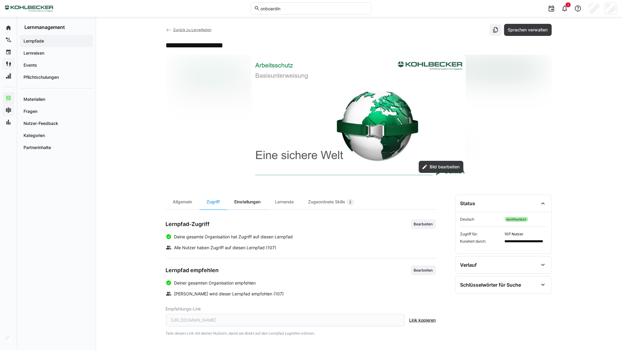
click at [245, 201] on div "Einstellungen" at bounding box center [247, 202] width 41 height 15
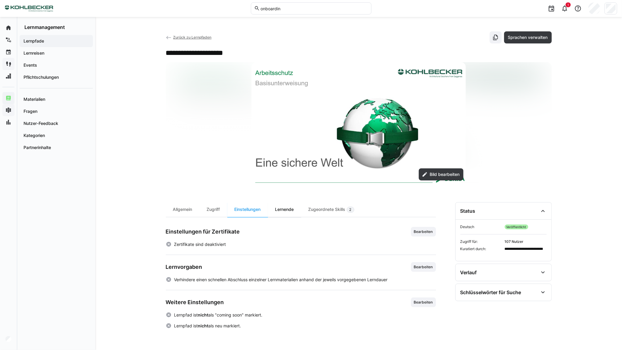
click at [288, 209] on div "Lernende" at bounding box center [284, 209] width 33 height 15
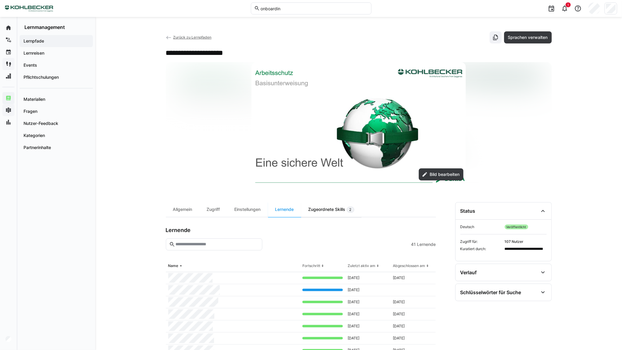
click at [322, 211] on div "Zugeordnete Skills 2" at bounding box center [331, 209] width 60 height 15
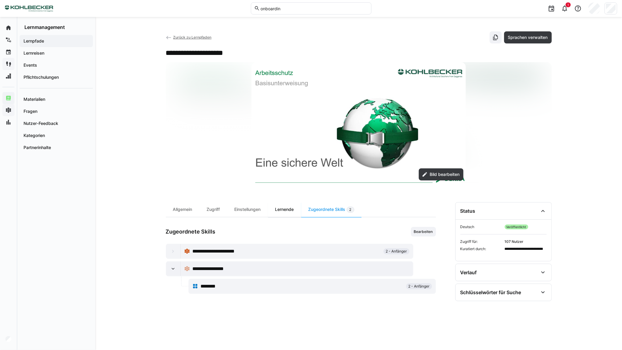
click at [297, 211] on div "Lernende" at bounding box center [284, 209] width 33 height 15
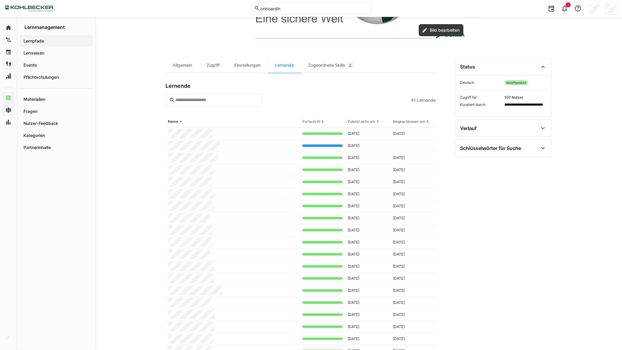
scroll to position [63, 0]
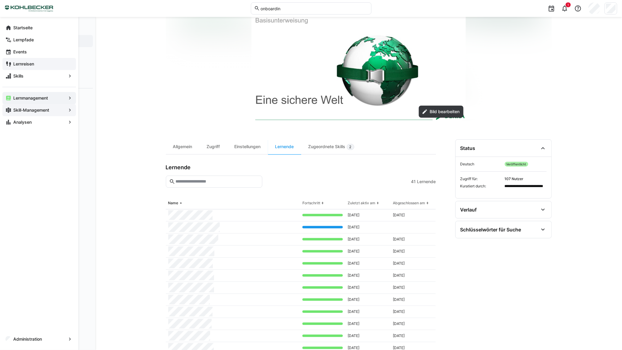
click at [38, 63] on span "Lernreisen" at bounding box center [42, 64] width 61 height 6
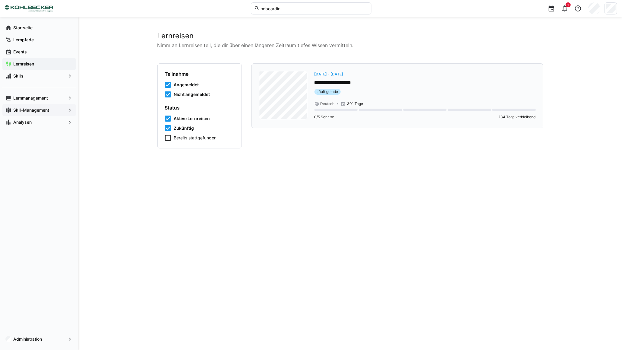
click at [389, 86] on div "**********" at bounding box center [425, 84] width 221 height 26
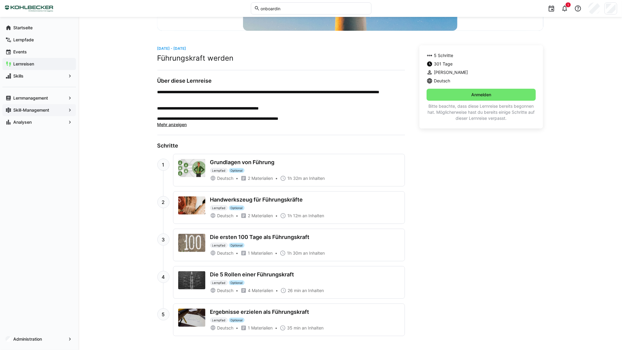
scroll to position [133, 0]
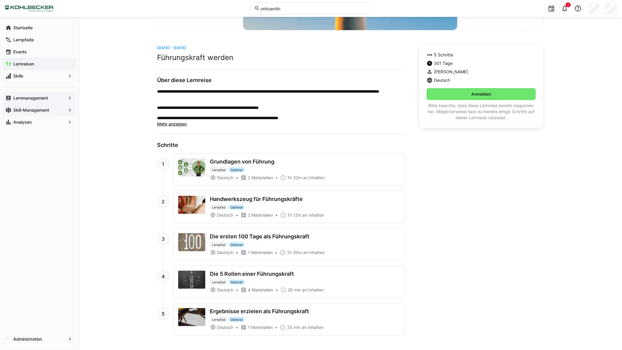
click at [0, 0] on app-navigation-label "Lernmanagement" at bounding box center [0, 0] width 0 height 0
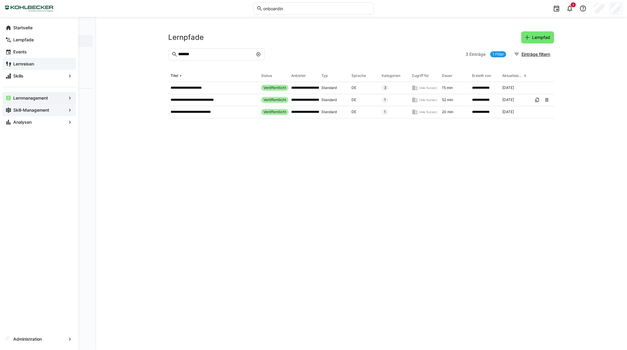
click at [0, 0] on app-navigation-label "Lernmanagement" at bounding box center [0, 0] width 0 height 0
click at [0, 0] on app-navigation-label "Lernreisen" at bounding box center [0, 0] width 0 height 0
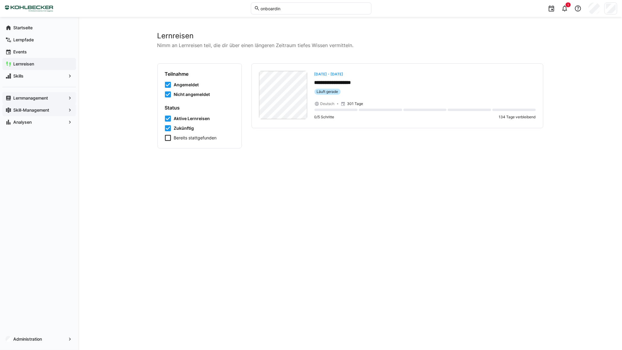
click at [43, 101] on div "Lernmanagement" at bounding box center [39, 98] width 74 height 12
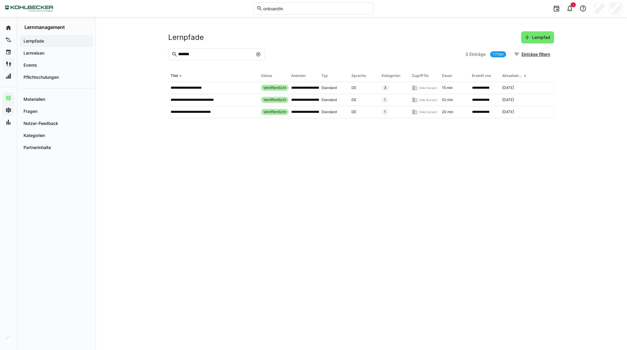
click at [260, 55] on eds-icon at bounding box center [258, 54] width 5 height 5
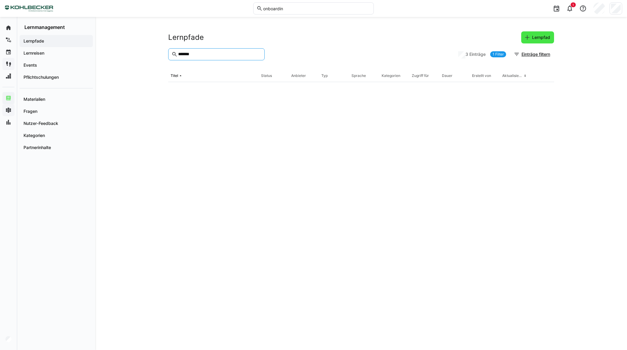
click at [536, 38] on span "Lernpfad" at bounding box center [541, 37] width 20 height 6
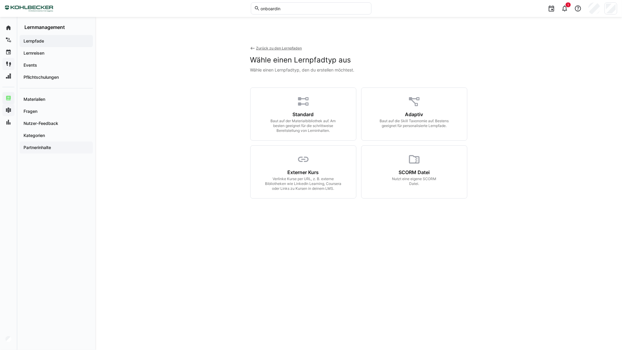
drag, startPoint x: 271, startPoint y: 218, endPoint x: 56, endPoint y: 146, distance: 227.3
click at [259, 216] on div "Zurück zu den Lernpfaden Wähle einen Lernpfadtyp aus Wähle einen Lernpfadtyp, d…" at bounding box center [358, 134] width 217 height 206
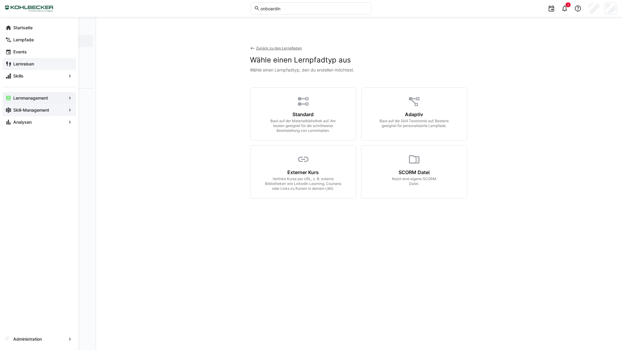
click at [8, 98] on eds-icon at bounding box center [8, 98] width 6 height 6
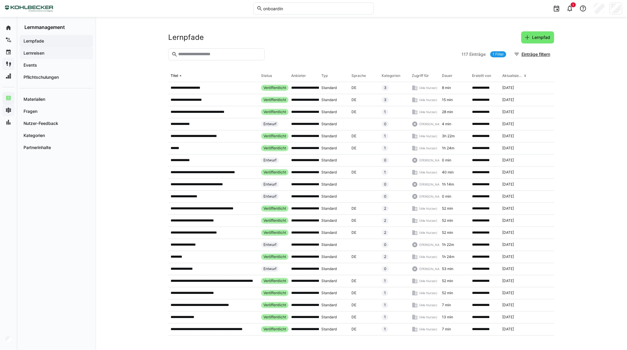
click at [0, 0] on app-navigation-label "Lernreisen" at bounding box center [0, 0] width 0 height 0
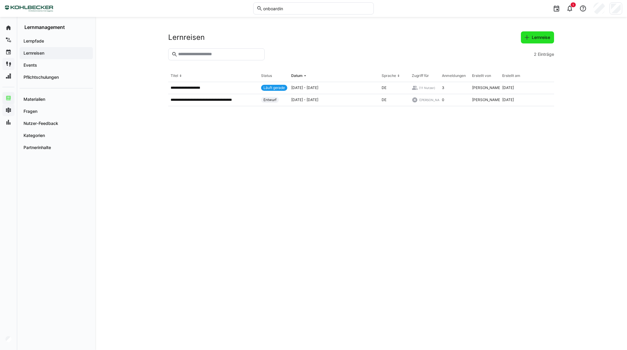
click at [529, 36] on eds-icon at bounding box center [527, 37] width 6 height 6
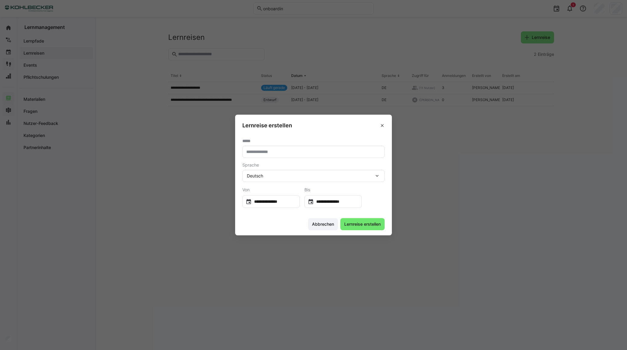
click at [385, 125] on span at bounding box center [383, 126] width 10 height 10
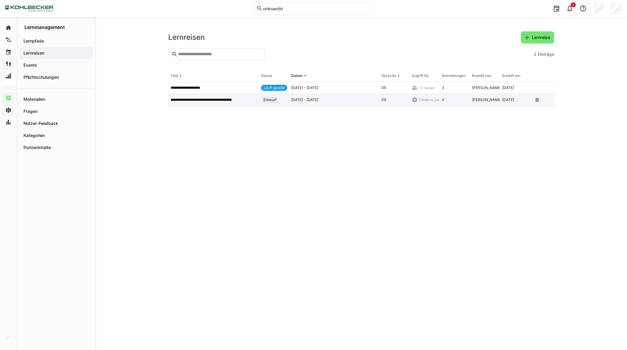
click at [214, 102] on p "**********" at bounding box center [206, 99] width 71 height 5
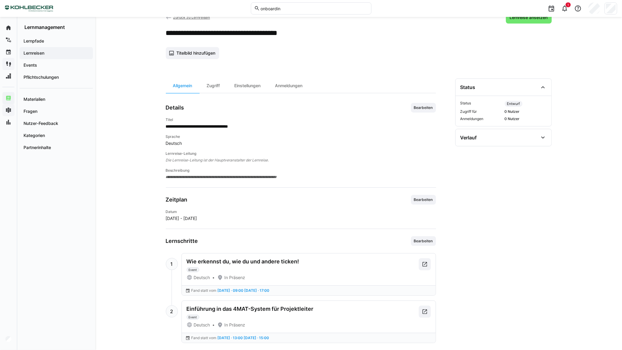
scroll to position [30, 0]
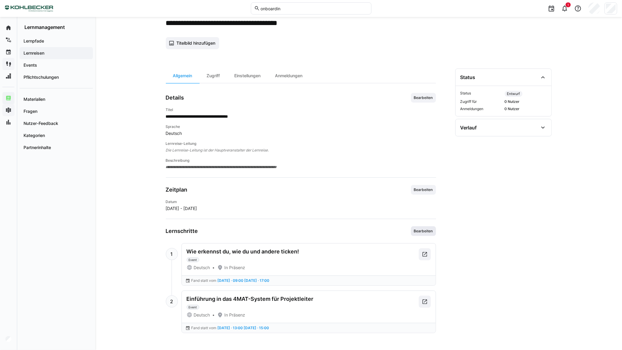
click at [425, 229] on span "Bearbeiten" at bounding box center [424, 231] width 20 height 5
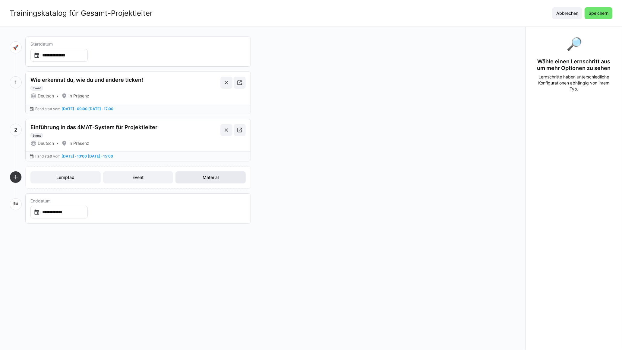
click at [219, 179] on span "Material" at bounding box center [211, 177] width 18 height 6
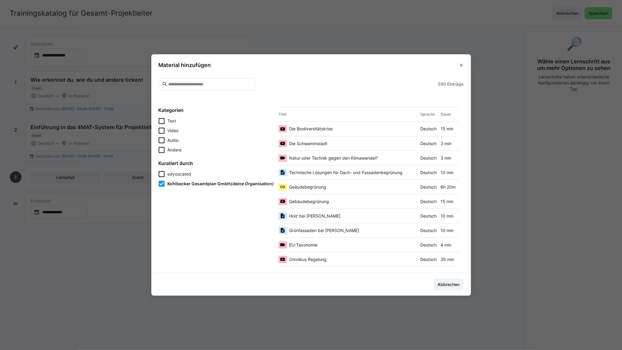
click at [179, 80] on eds-input at bounding box center [207, 84] width 97 height 12
click at [326, 130] on span "Die Biodiversitätskrise" at bounding box center [311, 129] width 43 height 6
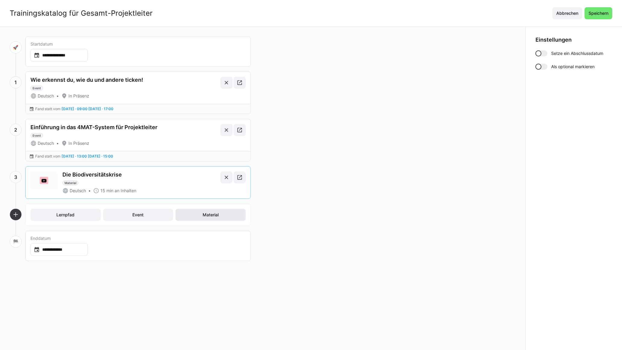
click at [219, 218] on span "Material" at bounding box center [211, 215] width 18 height 6
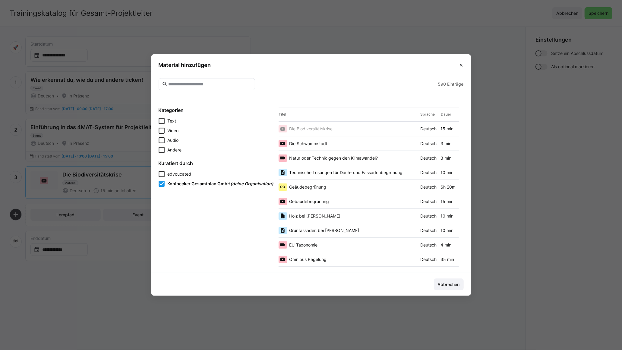
click at [183, 85] on input "text" at bounding box center [210, 83] width 84 height 5
click at [318, 187] on span "Geäudebegrünung" at bounding box center [308, 187] width 37 height 6
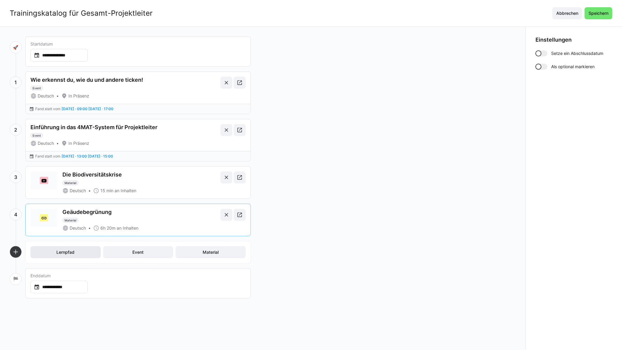
click at [64, 252] on span "Lernpfad" at bounding box center [65, 252] width 20 height 6
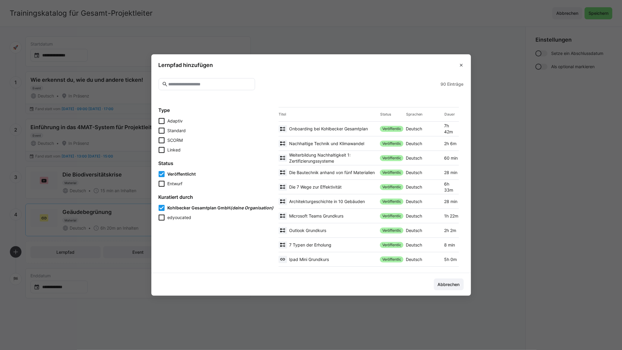
click at [187, 85] on input "text" at bounding box center [210, 83] width 84 height 5
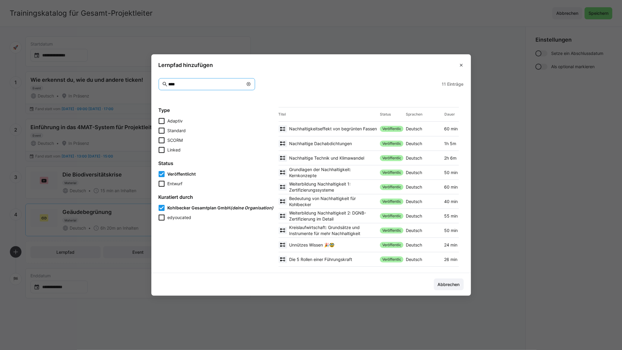
type input "****"
click at [330, 145] on span "Nachhaltige Dachabdichtungen" at bounding box center [321, 144] width 63 height 6
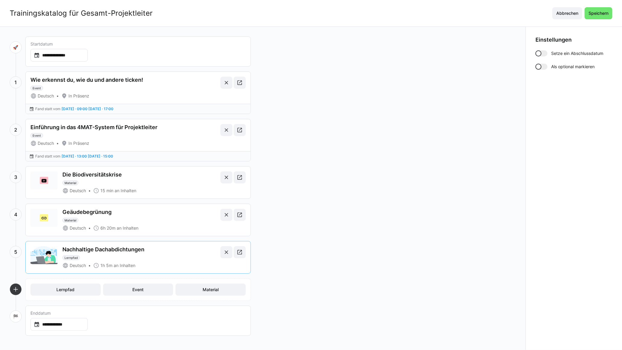
click at [544, 67] on div at bounding box center [542, 67] width 12 height 6
click at [537, 68] on div at bounding box center [542, 67] width 12 height 6
click at [541, 53] on div at bounding box center [539, 53] width 6 height 6
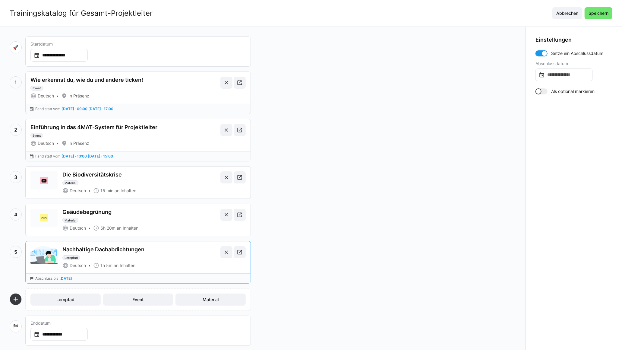
click at [543, 55] on div at bounding box center [545, 53] width 6 height 6
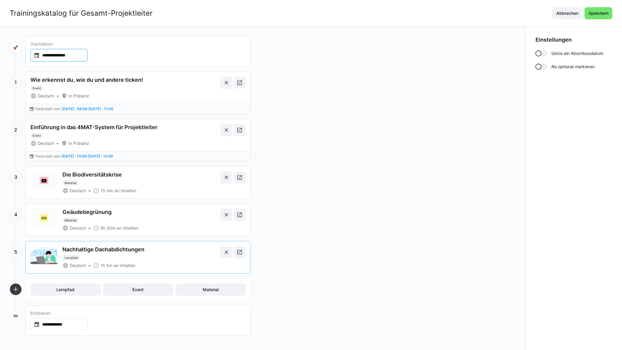
click at [67, 54] on input "**********" at bounding box center [62, 55] width 45 height 6
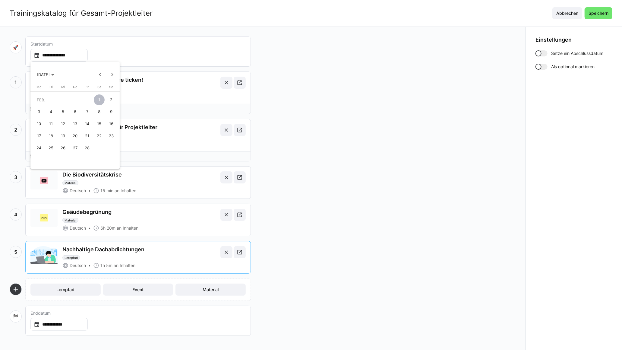
click at [278, 68] on div at bounding box center [311, 175] width 622 height 350
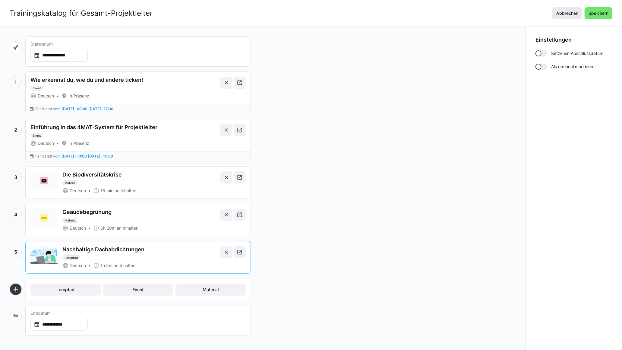
click at [562, 11] on span "Abbrechen" at bounding box center [568, 13] width 24 height 6
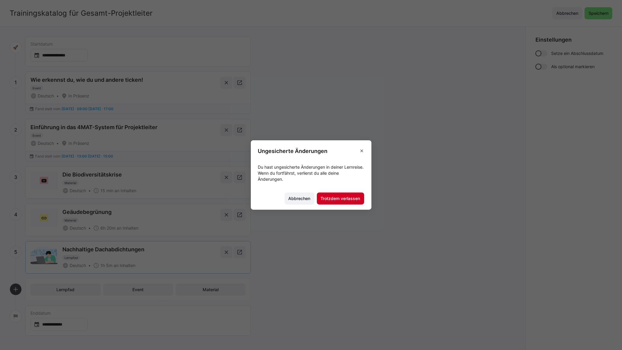
click at [340, 196] on span "Trotzdem verlassen" at bounding box center [340, 198] width 41 height 6
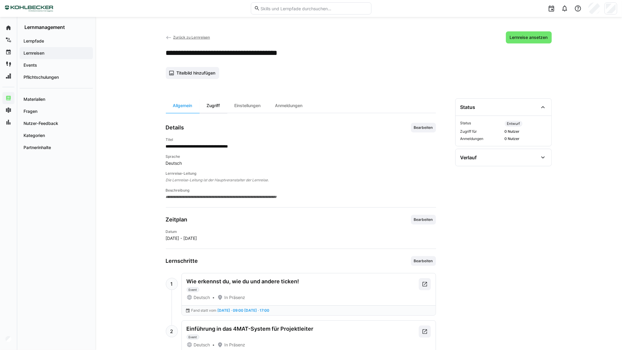
click at [216, 107] on div "Zugriff" at bounding box center [214, 105] width 28 height 14
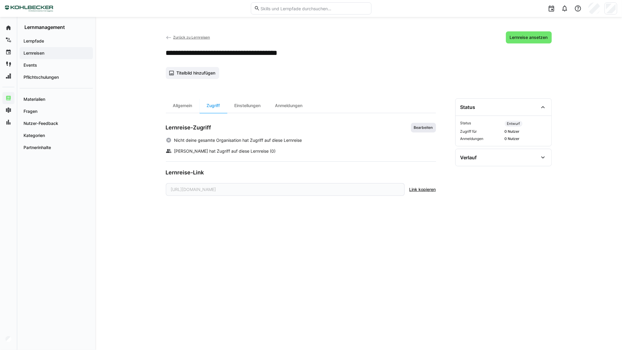
click at [420, 127] on span "Bearbeiten" at bounding box center [424, 127] width 20 height 5
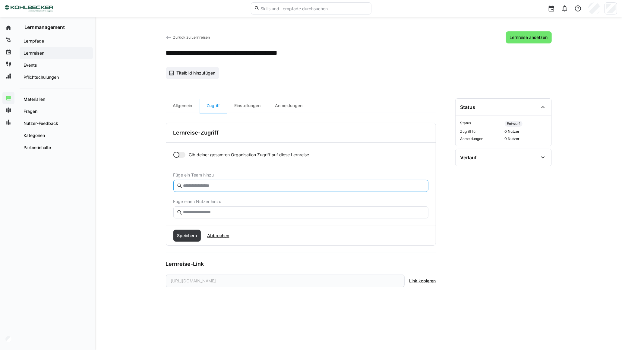
click at [200, 186] on input "text" at bounding box center [303, 185] width 242 height 5
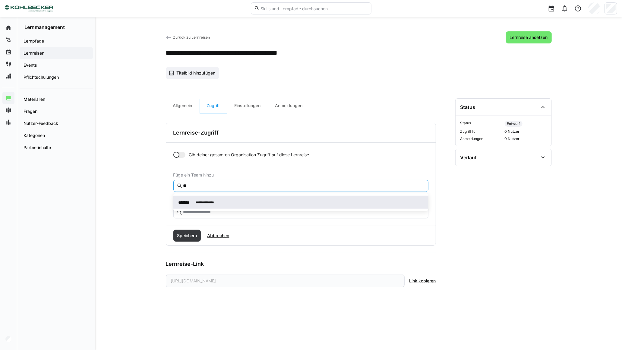
type input "**"
click at [207, 198] on span "**********" at bounding box center [300, 202] width 255 height 13
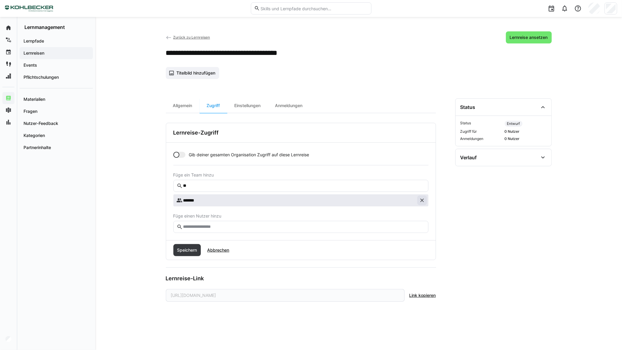
click at [423, 197] on eds-icon at bounding box center [422, 200] width 6 height 6
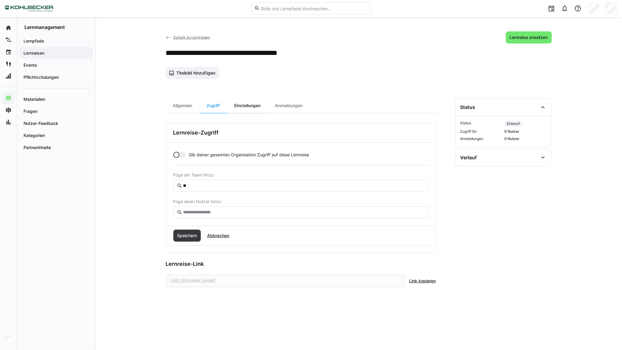
click at [249, 107] on div "Einstellungen" at bounding box center [247, 105] width 41 height 14
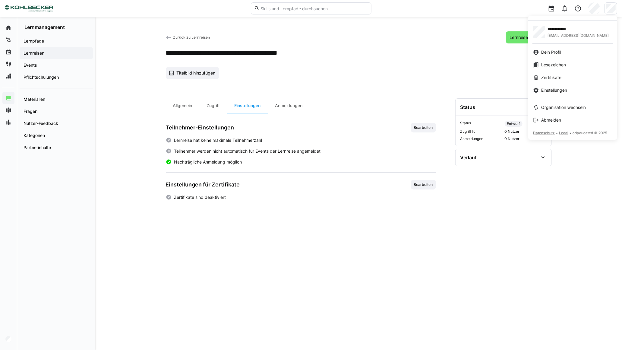
click at [449, 69] on div at bounding box center [311, 175] width 622 height 350
click at [5, 339] on div at bounding box center [311, 175] width 622 height 350
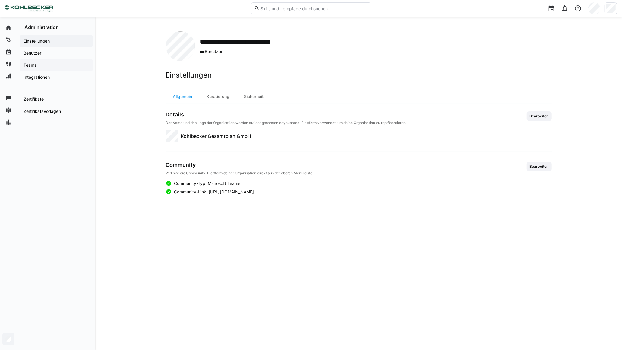
click at [0, 0] on app-navigation-label "Teams" at bounding box center [0, 0] width 0 height 0
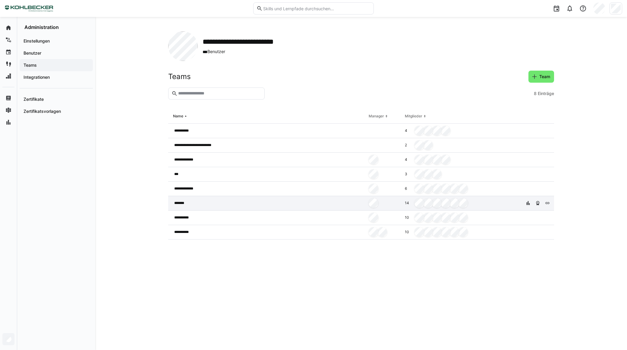
drag, startPoint x: 210, startPoint y: 205, endPoint x: 193, endPoint y: 207, distance: 17.0
click at [193, 207] on div "*******" at bounding box center [267, 203] width 198 height 14
click at [528, 204] on eds-icon at bounding box center [528, 203] width 5 height 5
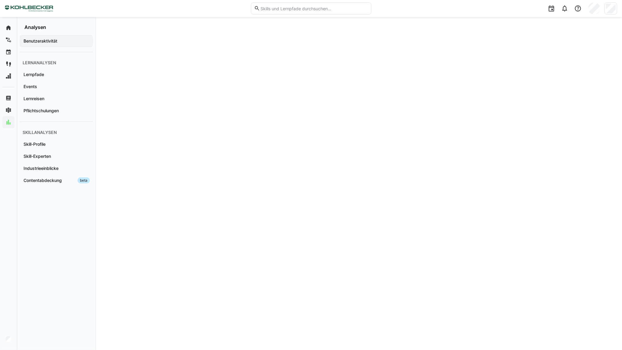
scroll to position [55, 0]
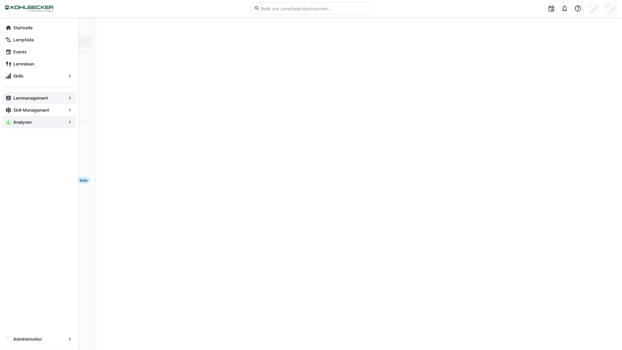
click at [0, 0] on app-navigation-label "Lernmanagement" at bounding box center [0, 0] width 0 height 0
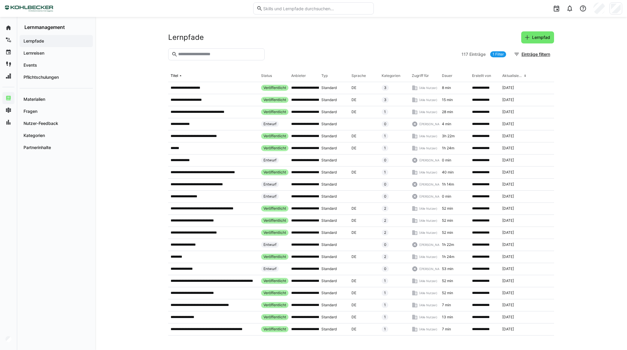
click at [52, 43] on span "Lernpfade" at bounding box center [56, 41] width 67 height 6
click at [0, 0] on app-navigation-label "Pflichtschulungen" at bounding box center [0, 0] width 0 height 0
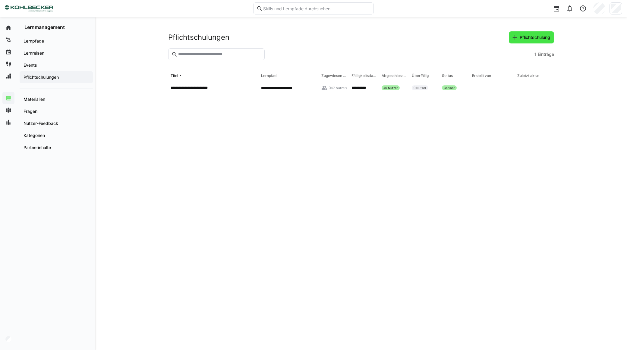
click at [540, 37] on span "Pflichtschulung" at bounding box center [535, 37] width 32 height 6
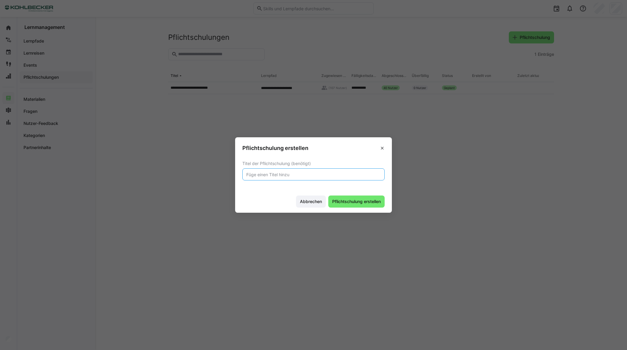
click at [320, 173] on input "text" at bounding box center [314, 174] width 136 height 5
click at [381, 147] on span at bounding box center [383, 148] width 10 height 10
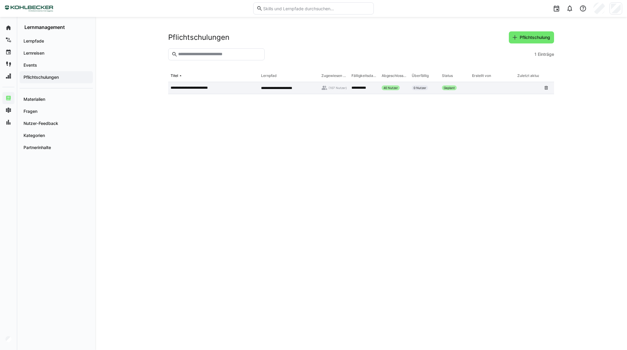
click at [201, 83] on div "**********" at bounding box center [213, 88] width 90 height 12
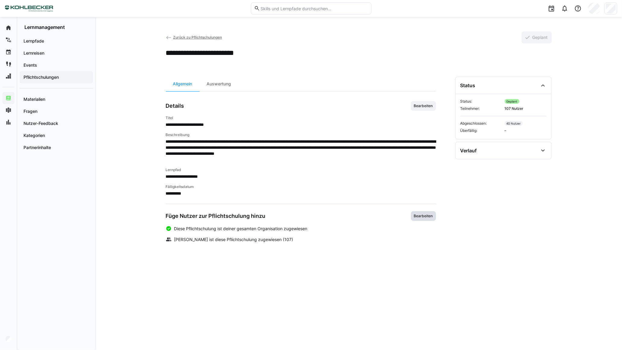
click at [424, 219] on span "Bearbeiten" at bounding box center [423, 216] width 25 height 10
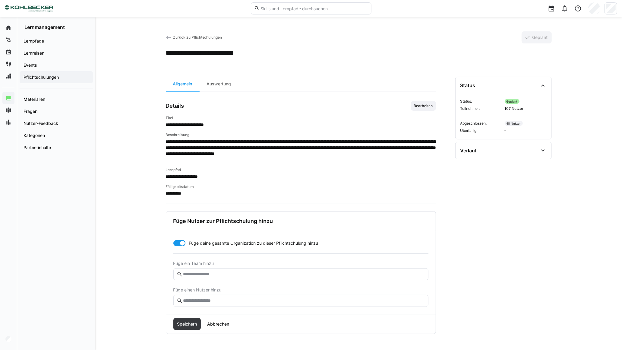
click at [267, 295] on eds-input at bounding box center [300, 301] width 255 height 12
click at [267, 302] on input "text" at bounding box center [303, 300] width 242 height 5
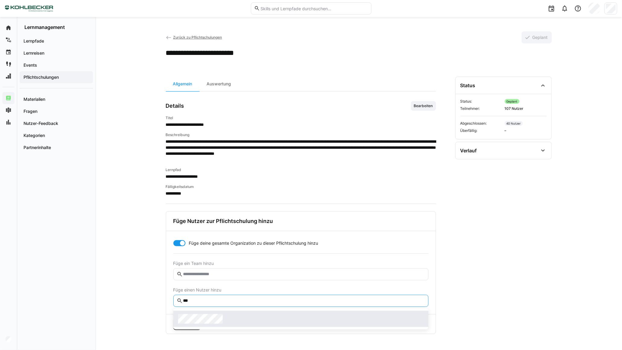
type input "***"
click at [227, 322] on div at bounding box center [301, 319] width 246 height 10
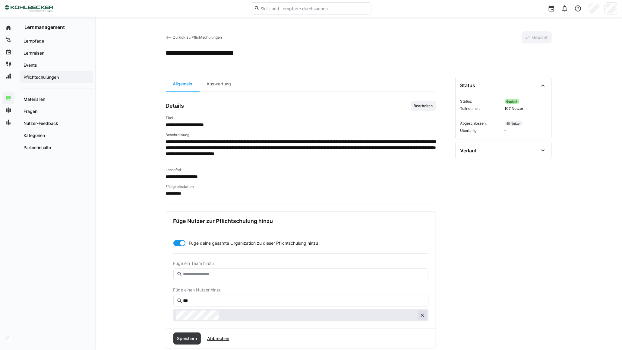
click at [420, 314] on eds-icon at bounding box center [423, 315] width 6 height 6
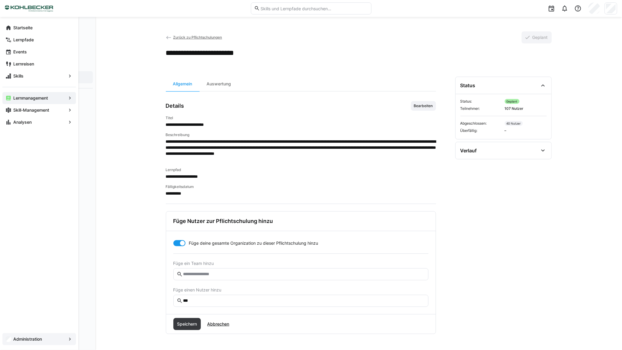
click at [14, 334] on div "Administration" at bounding box center [39, 339] width 74 height 12
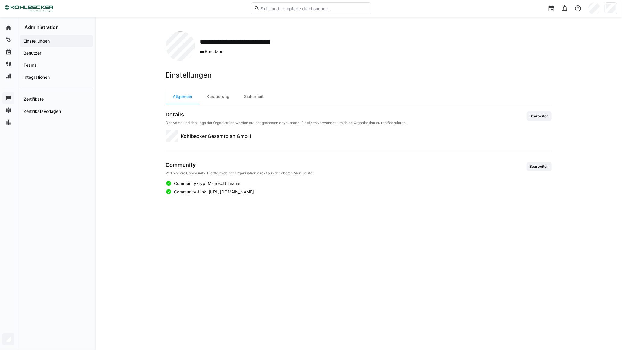
click at [414, 292] on div "Einstellungen Allgemein Kuratierung Sicherheit Details Der Name und das Logo de…" at bounding box center [359, 203] width 386 height 265
click at [605, 11] on div at bounding box center [611, 8] width 13 height 12
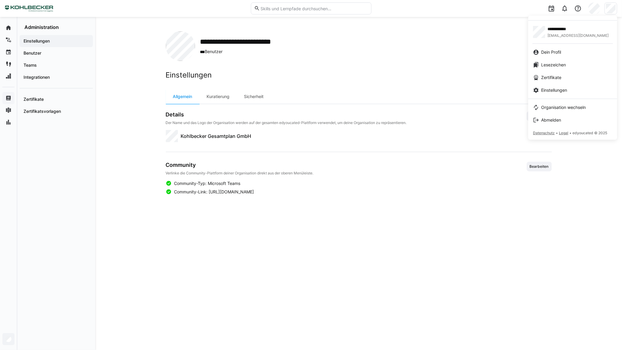
drag, startPoint x: 526, startPoint y: 255, endPoint x: 191, endPoint y: 193, distance: 340.8
click at [525, 255] on div at bounding box center [311, 175] width 622 height 350
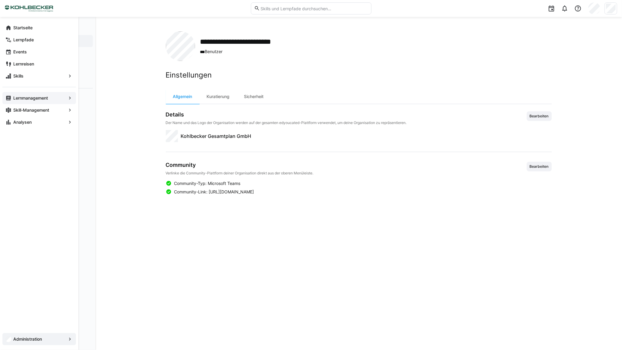
click at [0, 0] on app-navigation-label "Administration" at bounding box center [0, 0] width 0 height 0
click at [69, 339] on eds-icon at bounding box center [70, 339] width 6 height 6
click at [47, 337] on span "Administration" at bounding box center [39, 339] width 54 height 6
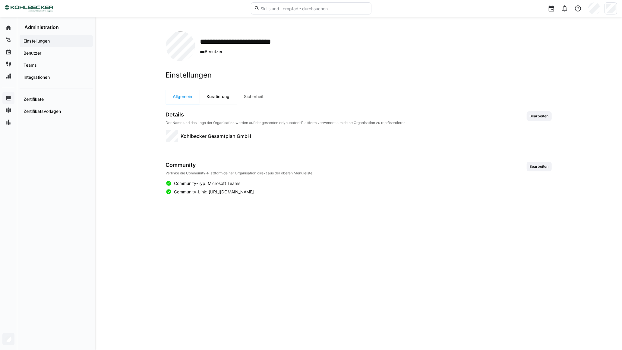
click at [224, 97] on div "Kuratierung" at bounding box center [218, 96] width 37 height 14
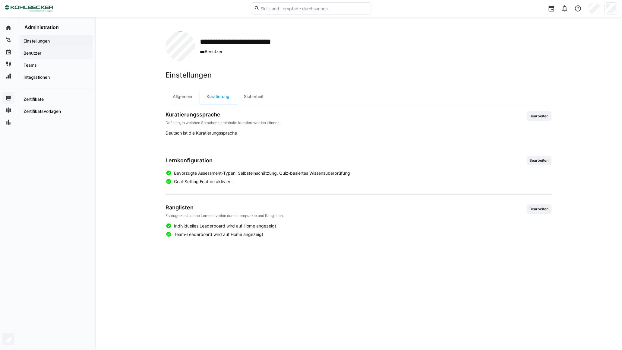
click at [44, 54] on span "Benutzer" at bounding box center [56, 53] width 67 height 6
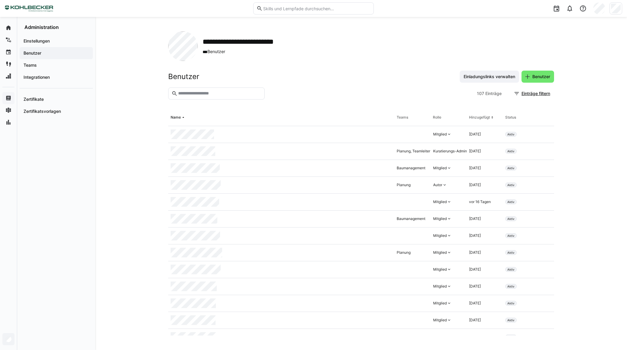
click at [206, 92] on input "text" at bounding box center [220, 93] width 84 height 5
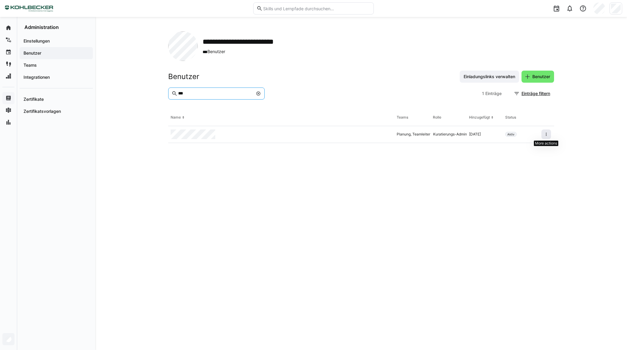
type input "***"
click at [543, 134] on span at bounding box center [547, 134] width 10 height 10
click at [549, 136] on eds-icon at bounding box center [546, 134] width 5 height 5
click at [303, 173] on eds-table "Name Teams Rolle Hinzugefügt Status Planung, Teamleiter Kuratierungs-Admin [DAT…" at bounding box center [361, 222] width 386 height 226
click at [610, 7] on div at bounding box center [616, 8] width 13 height 12
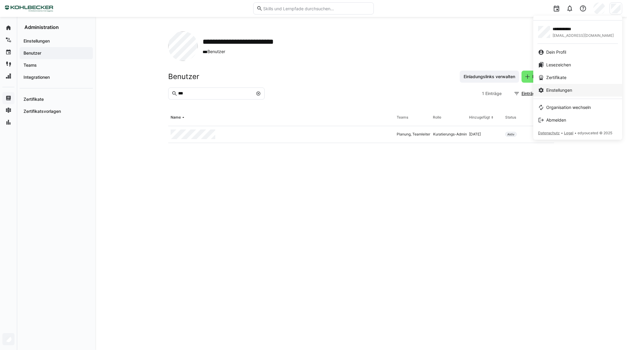
click at [561, 92] on span "Einstellungen" at bounding box center [560, 90] width 26 height 6
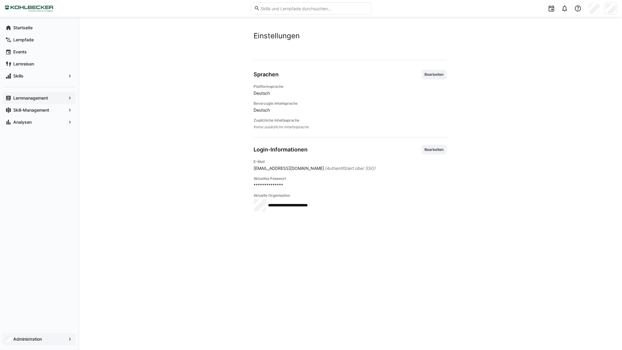
click at [0, 0] on app-navigation-label "Lernmanagement" at bounding box center [0, 0] width 0 height 0
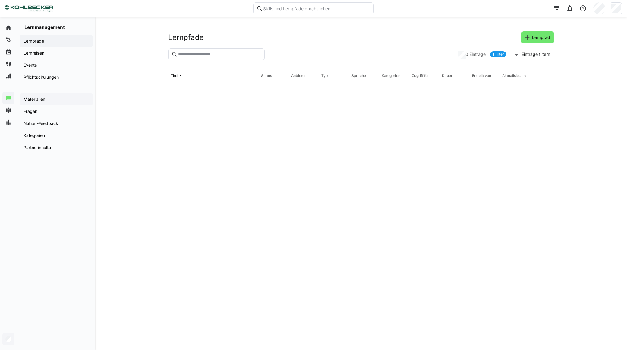
click at [46, 100] on span "Materialien" at bounding box center [56, 99] width 67 height 6
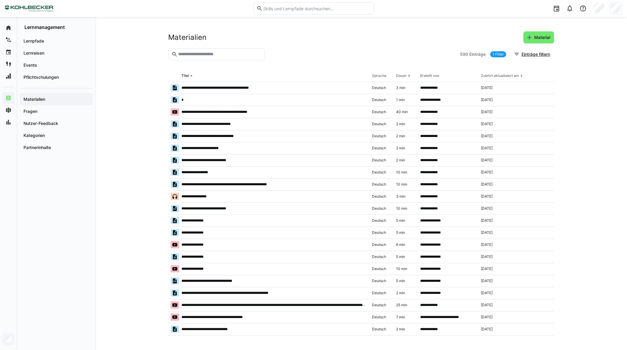
click at [0, 0] on app-navigation-label "Materialien" at bounding box center [0, 0] width 0 height 0
click at [528, 40] on eds-icon at bounding box center [530, 37] width 6 height 6
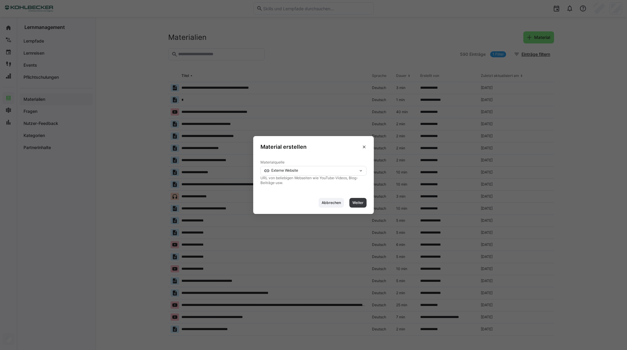
click at [300, 168] on div "Externe Website" at bounding box center [314, 171] width 106 height 10
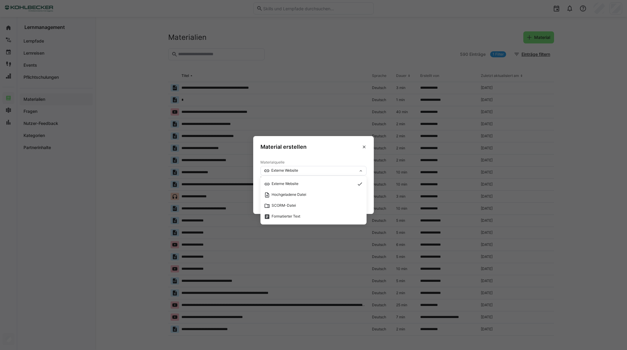
click at [291, 214] on span "Formatierter Text" at bounding box center [286, 216] width 29 height 5
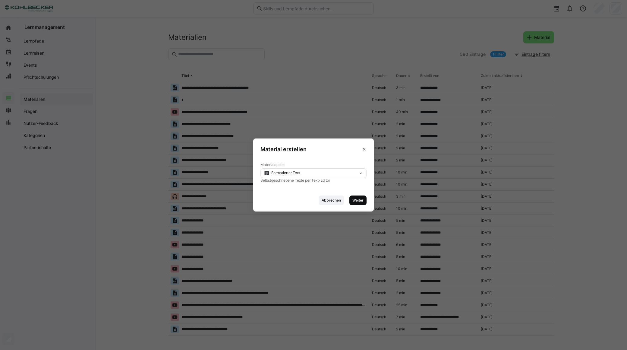
click at [358, 201] on span "Weiter" at bounding box center [358, 200] width 12 height 5
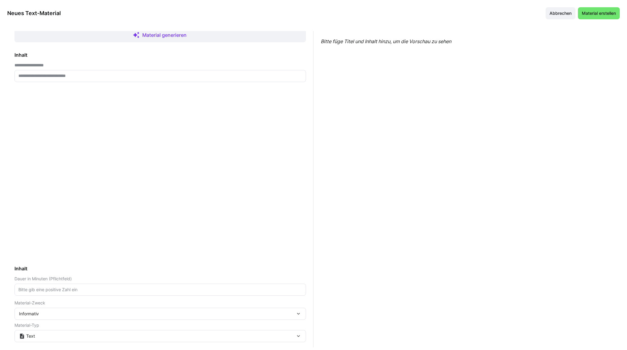
scroll to position [9, 0]
click at [68, 331] on div "Text" at bounding box center [157, 333] width 277 height 5
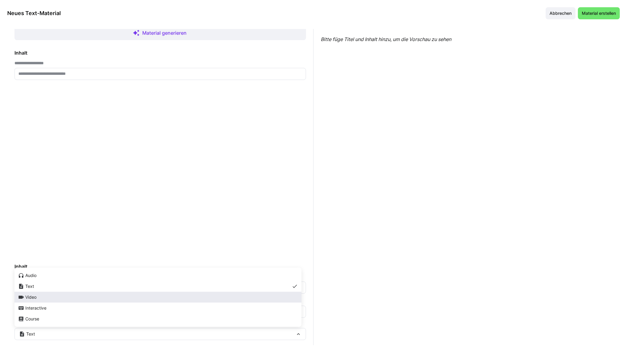
click at [55, 294] on div "Video" at bounding box center [158, 297] width 280 height 6
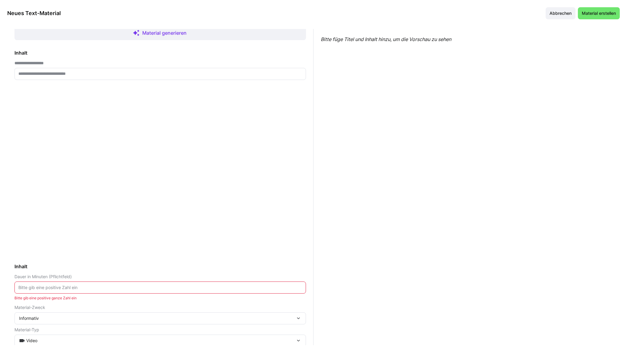
click at [53, 341] on div "Video" at bounding box center [157, 340] width 277 height 5
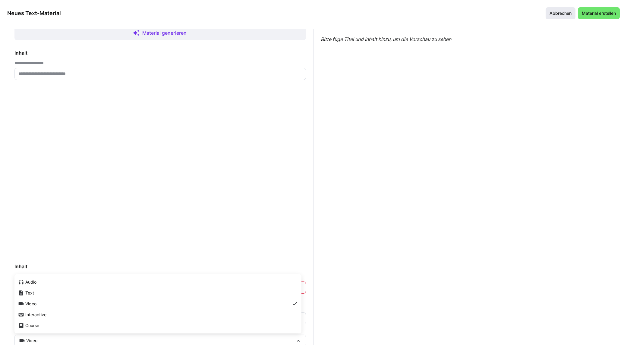
click at [563, 16] on span "Abbrechen" at bounding box center [561, 13] width 24 height 6
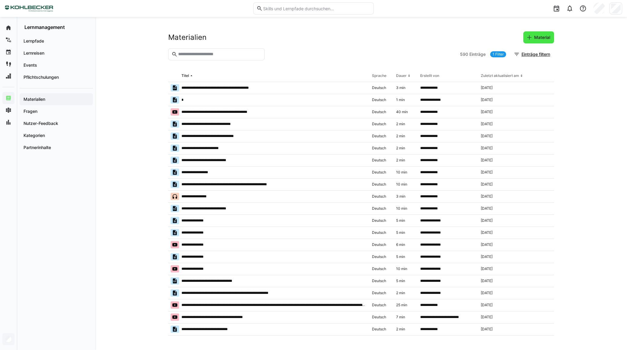
click at [538, 42] on span "Material" at bounding box center [539, 37] width 31 height 12
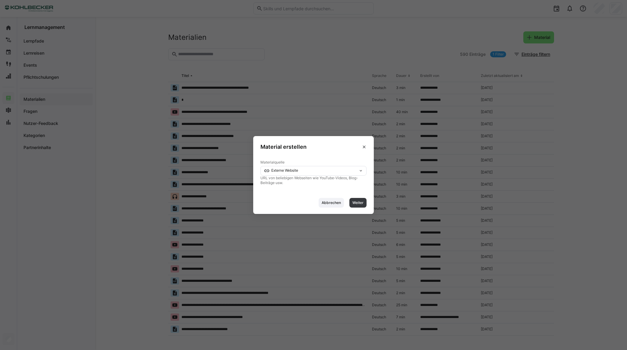
click at [311, 171] on div "Externe Website" at bounding box center [311, 171] width 95 height 4
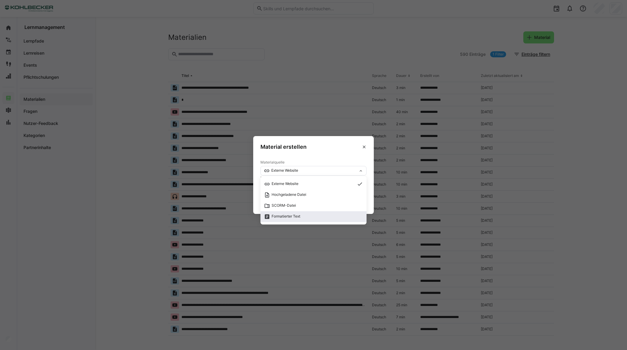
click at [290, 218] on span "Formatierter Text" at bounding box center [282, 217] width 36 height 6
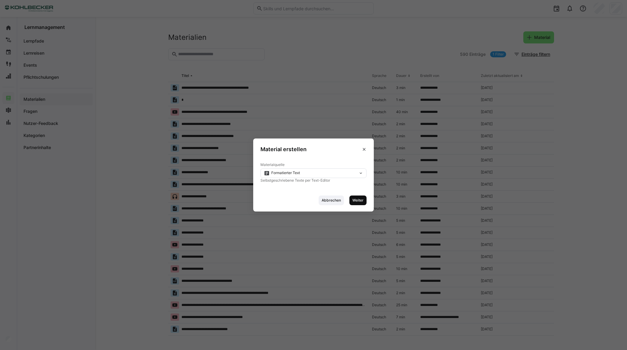
click at [357, 199] on span "Weiter" at bounding box center [358, 200] width 12 height 5
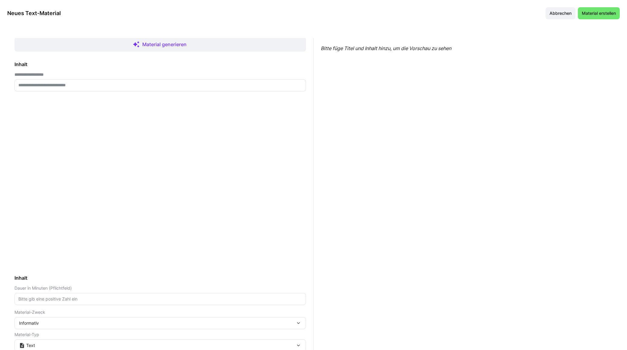
scroll to position [11, 0]
click at [52, 344] on div "Text" at bounding box center [157, 342] width 277 height 5
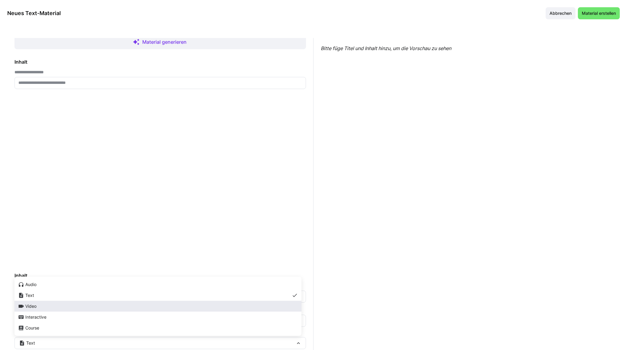
click at [36, 305] on span "Video" at bounding box center [30, 306] width 11 height 5
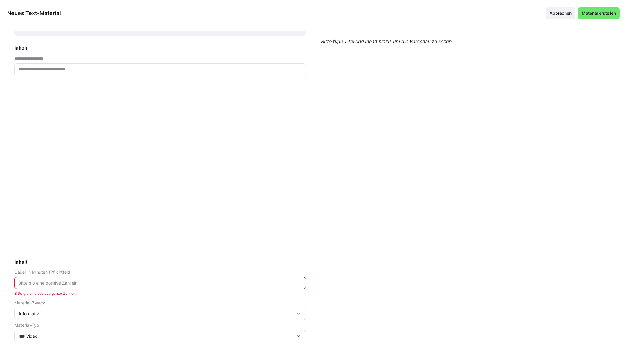
scroll to position [9, 0]
click at [565, 13] on span "Abbrechen" at bounding box center [561, 13] width 24 height 6
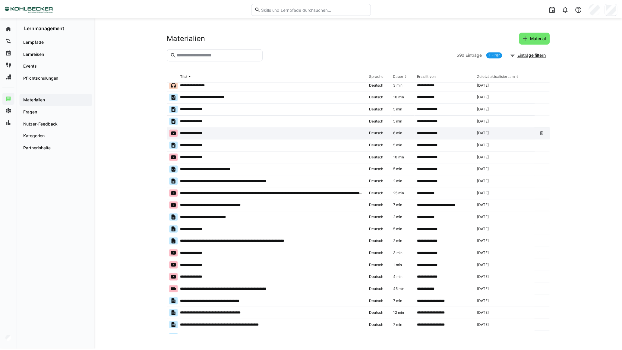
scroll to position [100, 0]
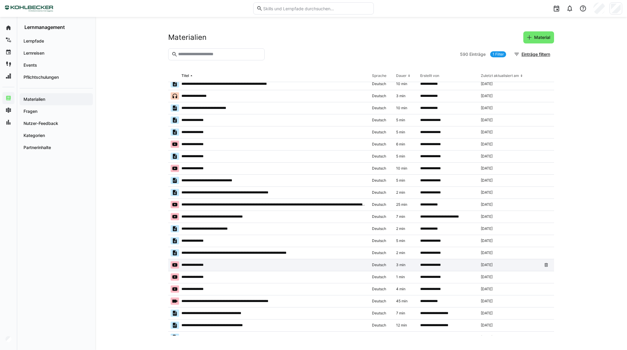
click at [192, 263] on p "**********" at bounding box center [197, 264] width 30 height 5
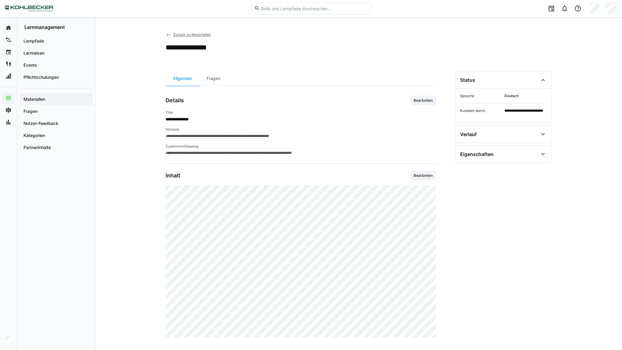
click at [181, 34] on span "Zurück zu Materialien" at bounding box center [192, 34] width 38 height 5
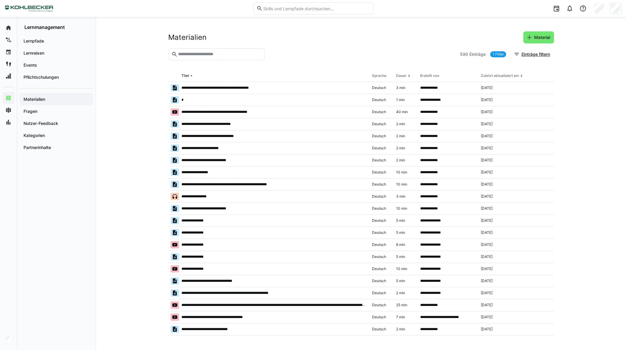
click at [294, 8] on input "text" at bounding box center [317, 8] width 108 height 5
click at [49, 41] on span "Lernpfade" at bounding box center [56, 41] width 67 height 6
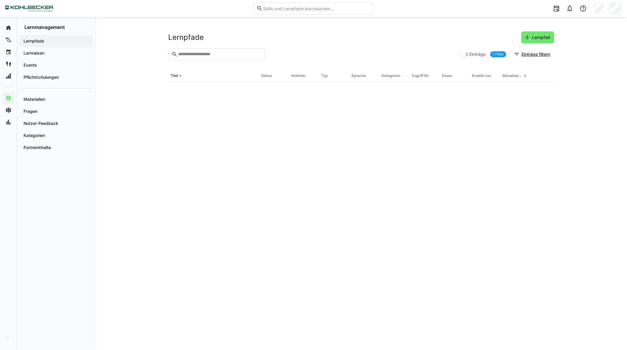
click at [219, 52] on input "text" at bounding box center [220, 54] width 84 height 5
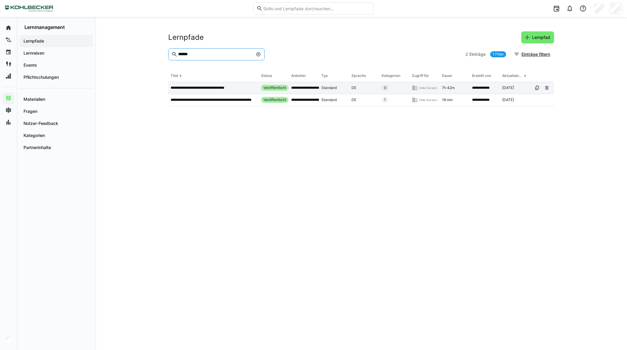
type input "******"
click at [206, 89] on p "**********" at bounding box center [205, 87] width 68 height 5
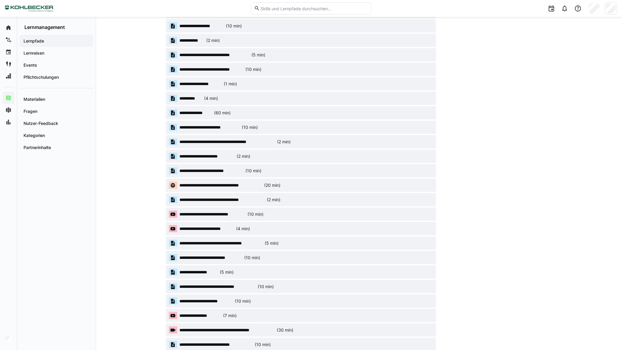
scroll to position [335, 0]
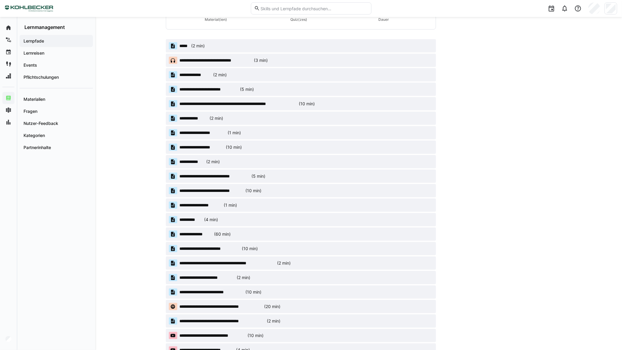
drag, startPoint x: 224, startPoint y: 60, endPoint x: 570, endPoint y: 88, distance: 347.1
click at [575, 88] on div "**********" at bounding box center [358, 178] width 527 height 993
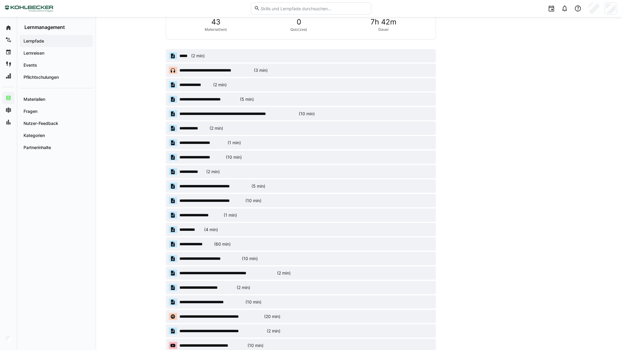
scroll to position [158, 0]
